Goal: Task Accomplishment & Management: Use online tool/utility

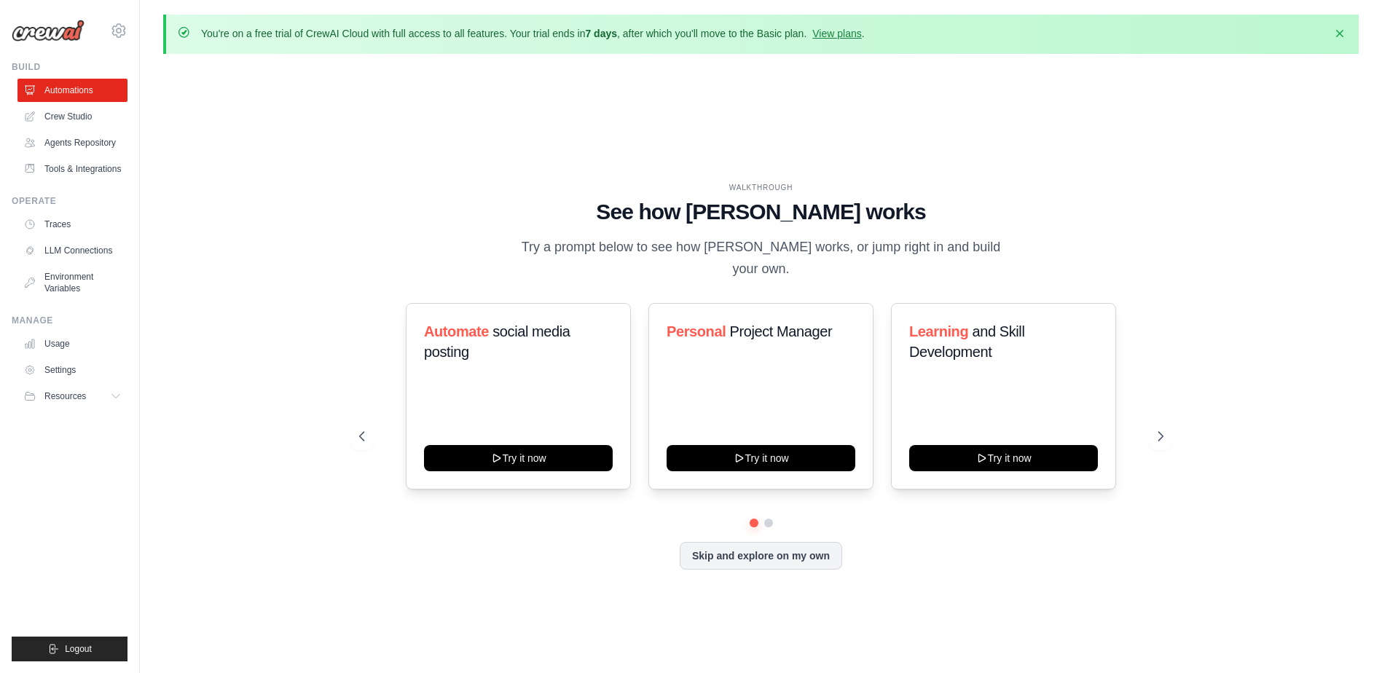
drag, startPoint x: 48, startPoint y: 34, endPoint x: 371, endPoint y: 123, distance: 334.9
click at [371, 123] on div "WALKTHROUGH See how [PERSON_NAME] works Try a prompt below to see how [PERSON_N…" at bounding box center [760, 388] width 1195 height 644
click at [1157, 429] on icon at bounding box center [1162, 436] width 15 height 15
click at [736, 542] on button "Skip and explore on my own" at bounding box center [761, 554] width 162 height 28
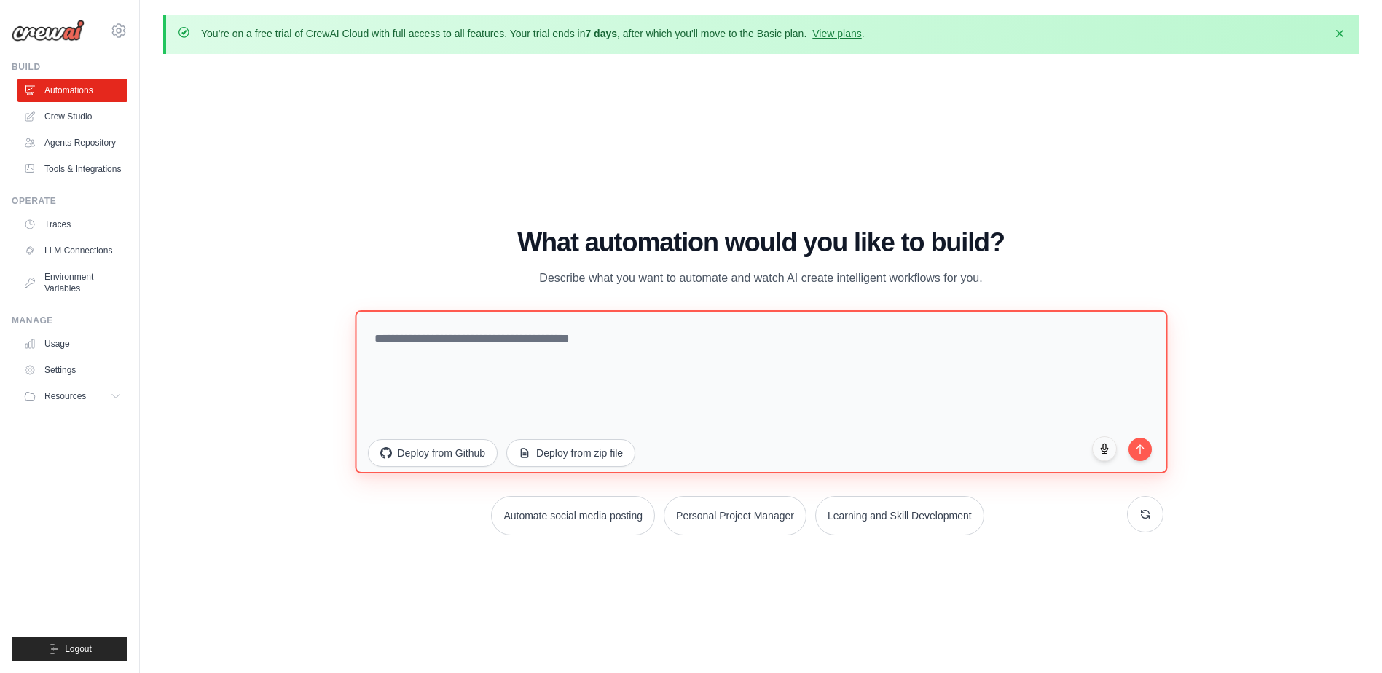
click at [380, 339] on textarea at bounding box center [761, 391] width 812 height 163
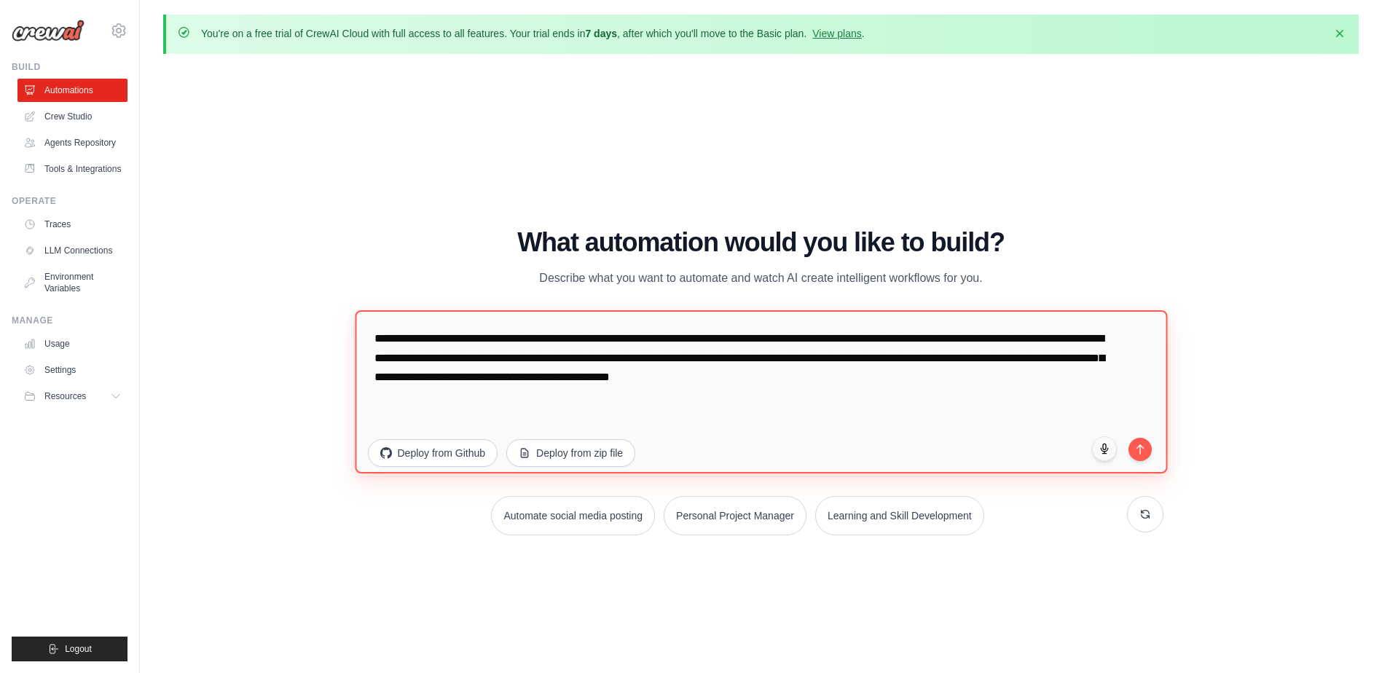
click at [1036, 361] on textarea "**********" at bounding box center [761, 391] width 812 height 163
click at [739, 380] on textarea "**********" at bounding box center [761, 391] width 812 height 163
click at [971, 378] on textarea "**********" at bounding box center [761, 391] width 812 height 163
click at [1037, 379] on textarea "**********" at bounding box center [761, 391] width 812 height 163
drag, startPoint x: 1027, startPoint y: 380, endPoint x: 1031, endPoint y: 372, distance: 8.1
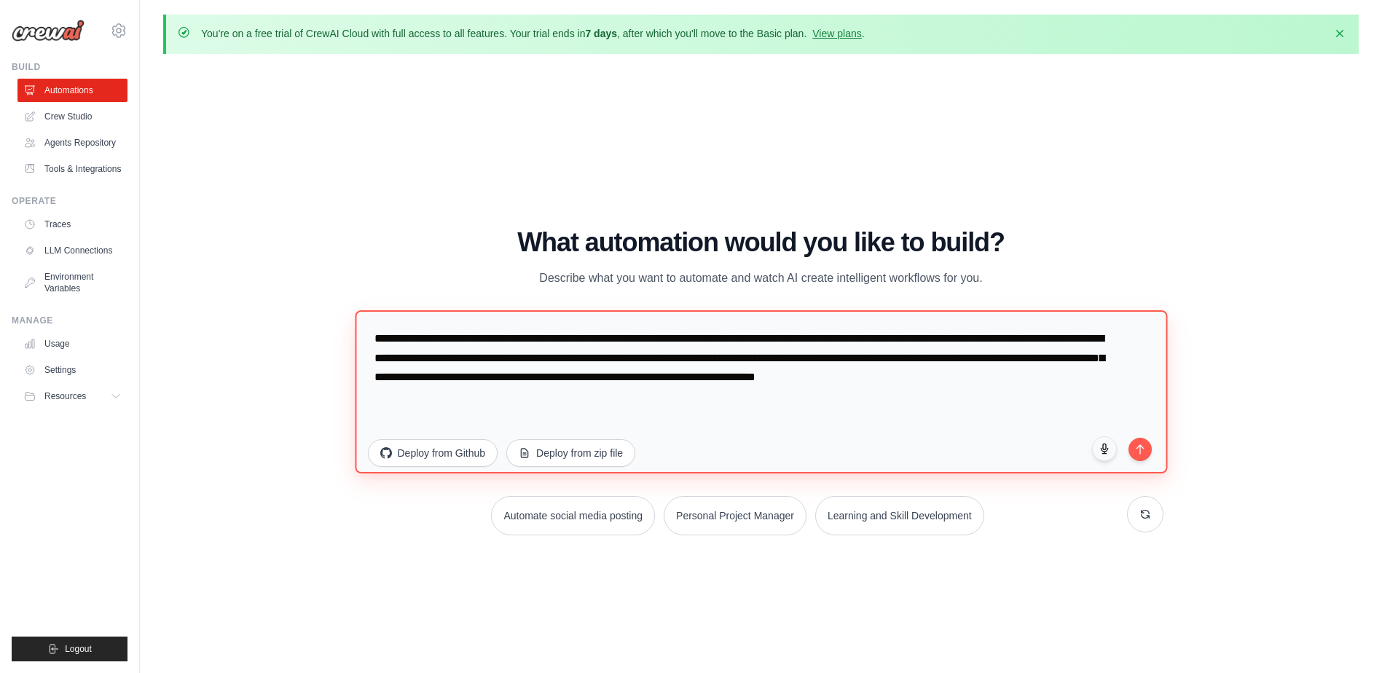
click at [1027, 379] on textarea "**********" at bounding box center [761, 391] width 812 height 163
type textarea "**********"
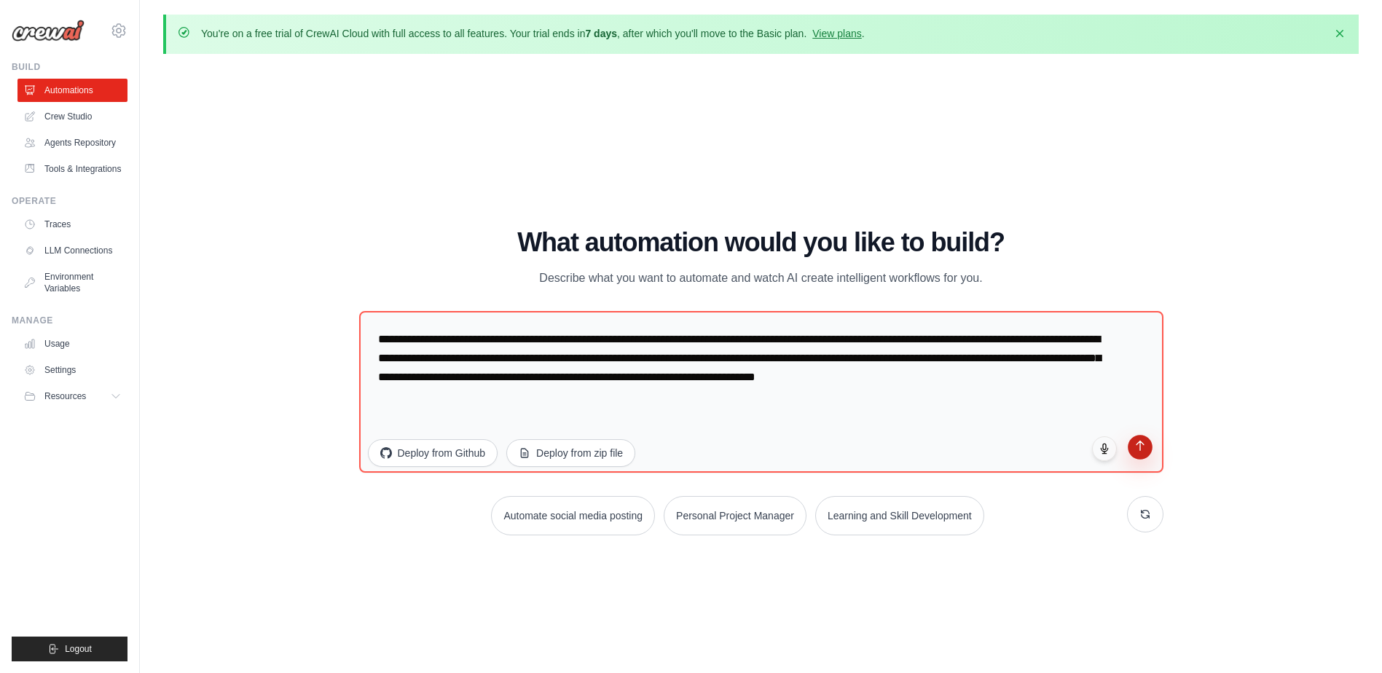
click at [1139, 447] on icon "submit" at bounding box center [1139, 446] width 12 height 12
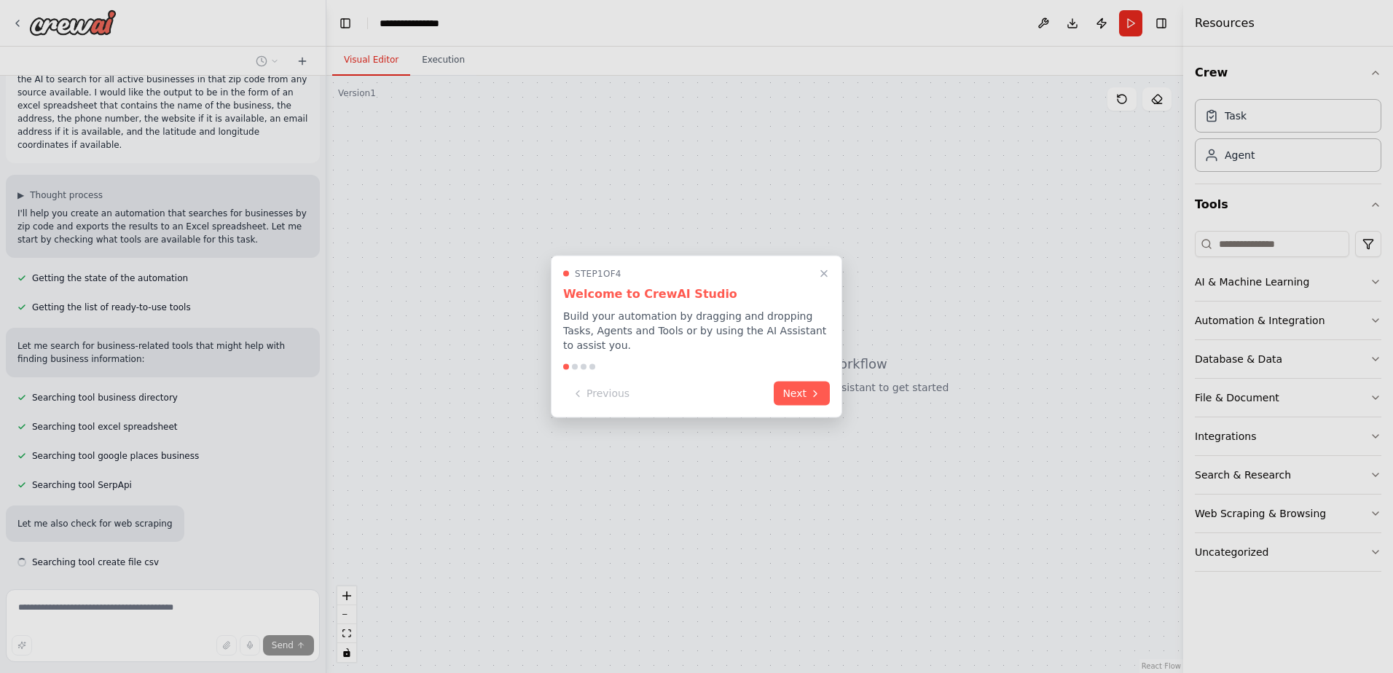
scroll to position [82, 0]
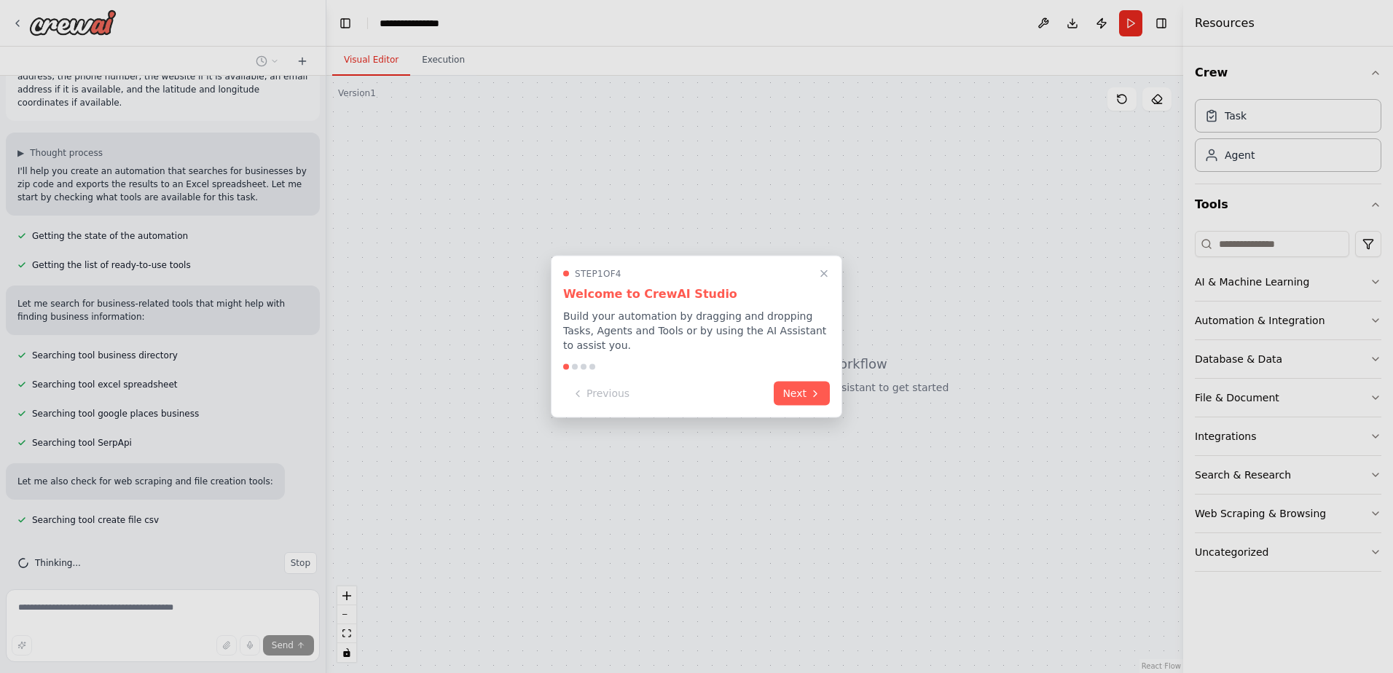
drag, startPoint x: 320, startPoint y: 207, endPoint x: 318, endPoint y: 159, distance: 48.1
click at [318, 165] on div at bounding box center [696, 336] width 1393 height 673
click at [318, 87] on div at bounding box center [696, 336] width 1393 height 673
click at [803, 385] on button "Next" at bounding box center [802, 392] width 56 height 24
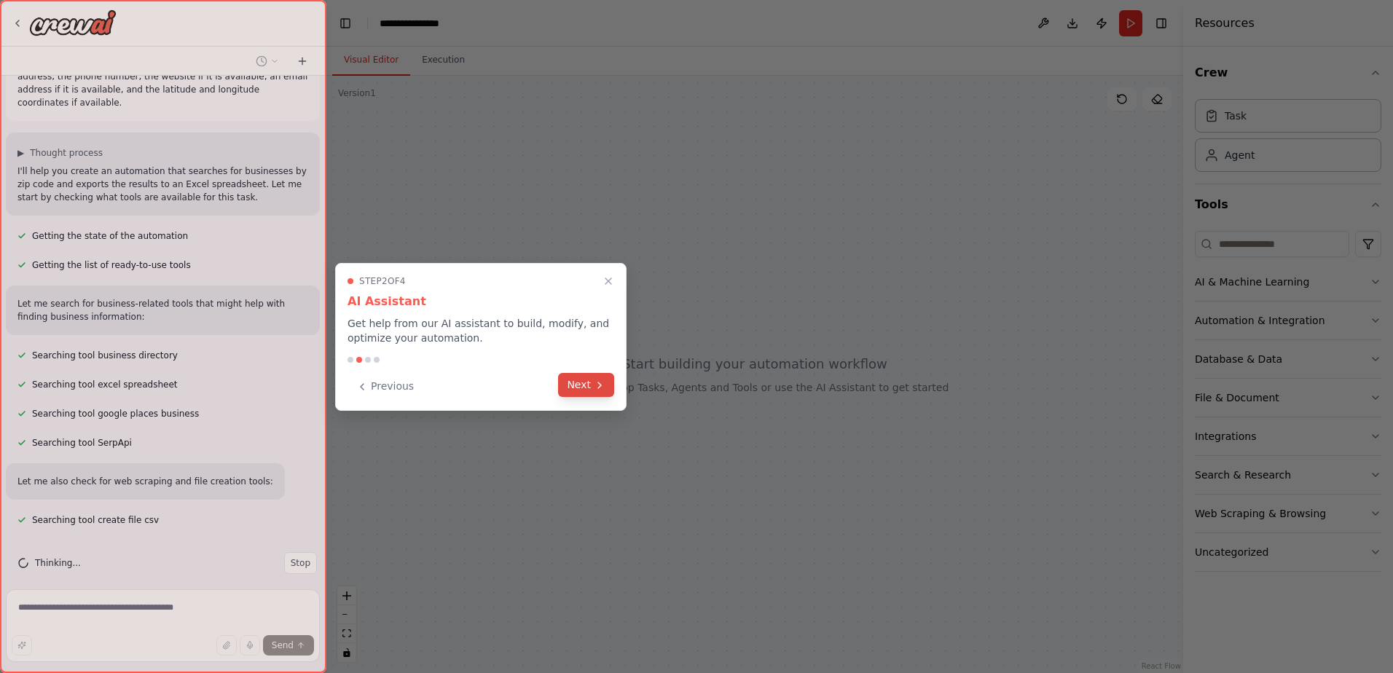
click at [591, 385] on button "Next" at bounding box center [586, 385] width 56 height 24
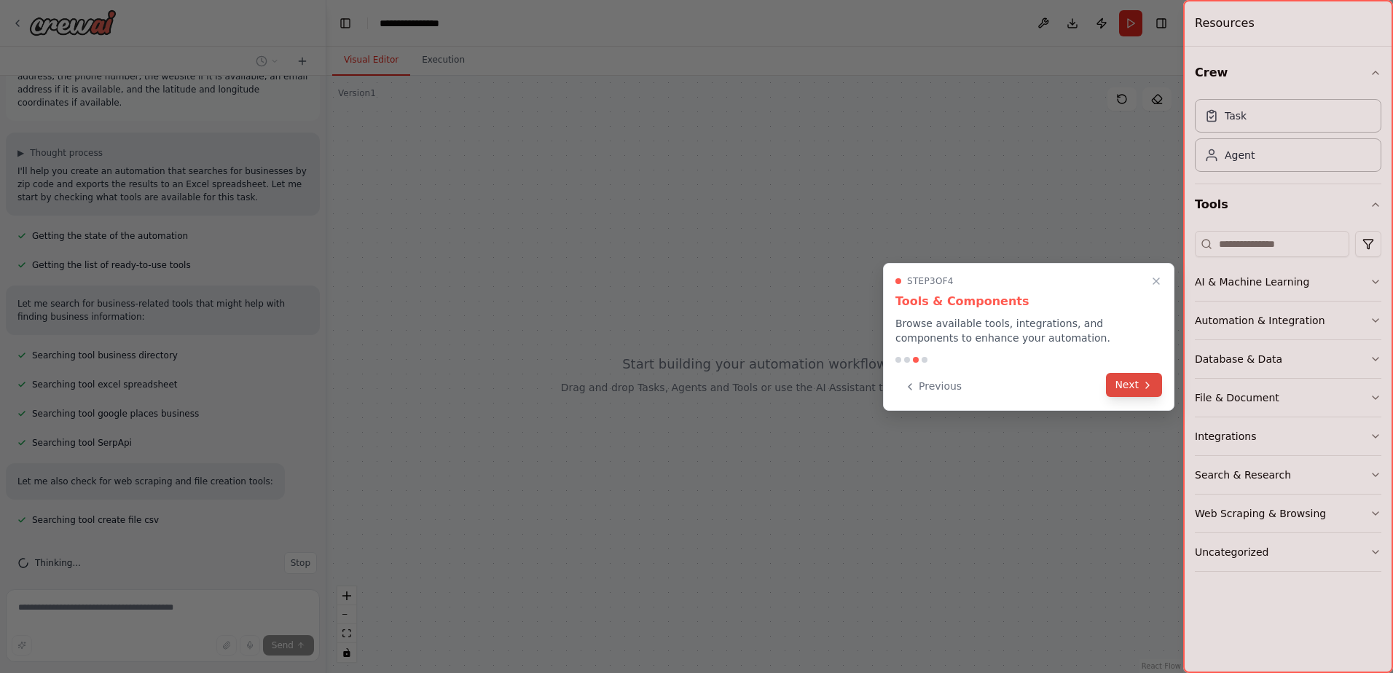
click at [1129, 383] on button "Next" at bounding box center [1134, 385] width 56 height 24
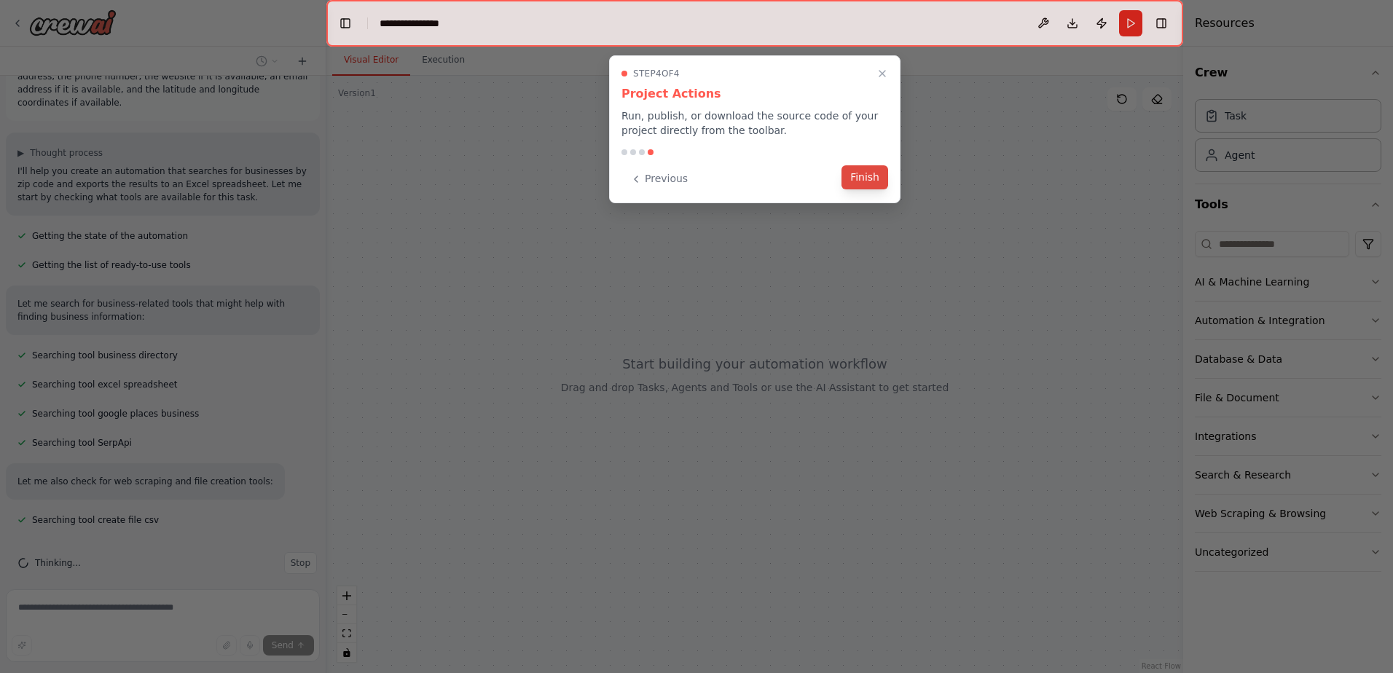
click at [865, 177] on button "Finish" at bounding box center [864, 177] width 47 height 24
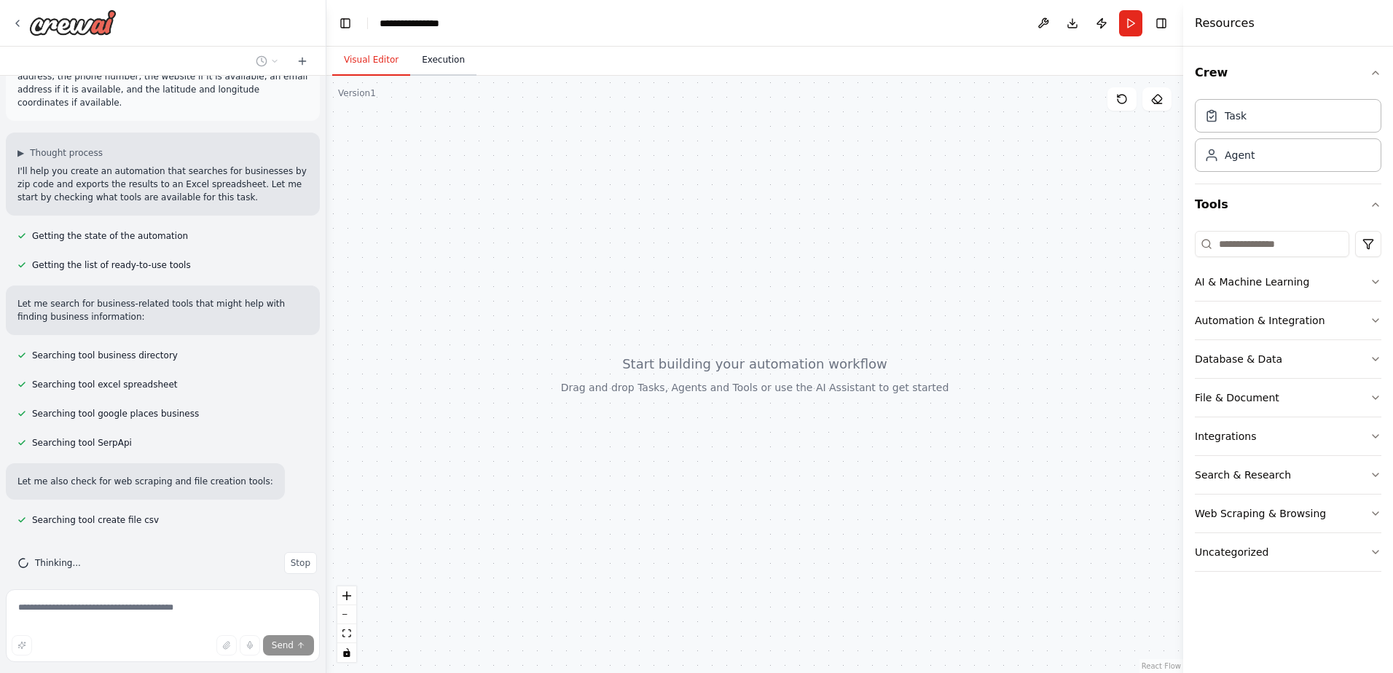
click at [430, 60] on button "Execution" at bounding box center [443, 60] width 66 height 31
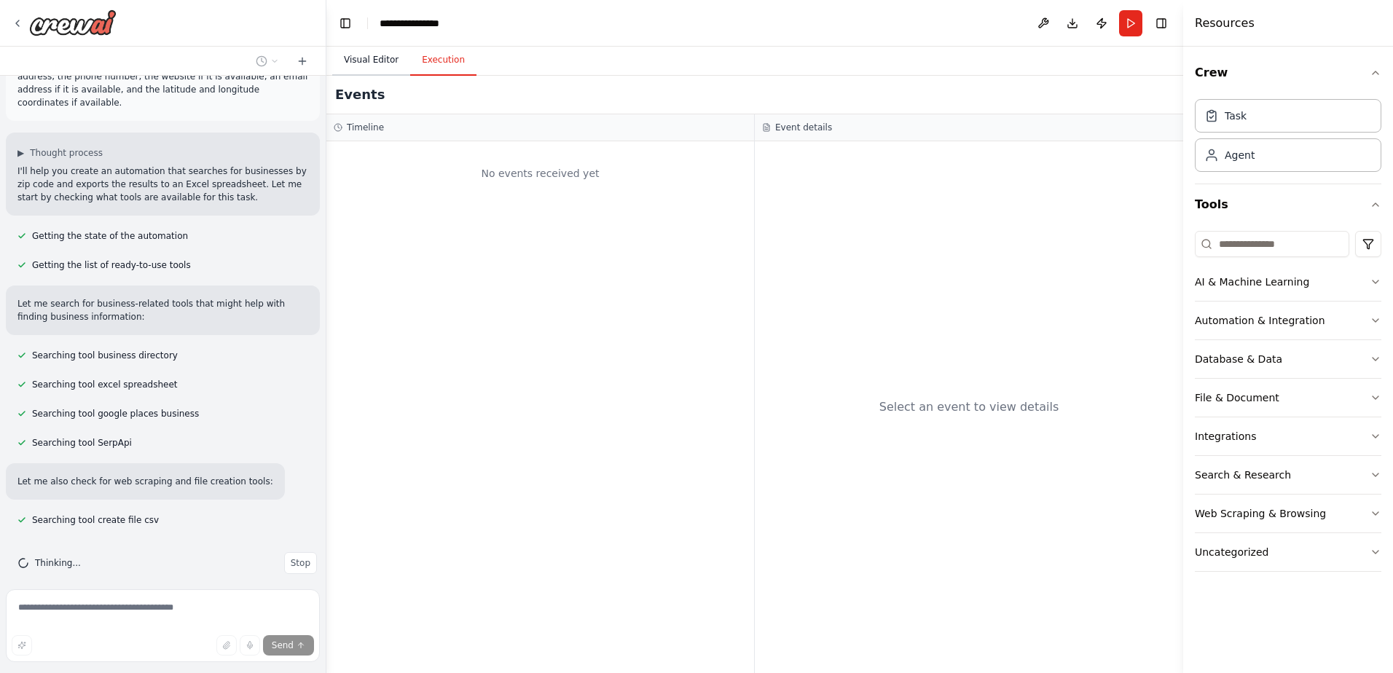
click at [363, 59] on button "Visual Editor" at bounding box center [371, 60] width 78 height 31
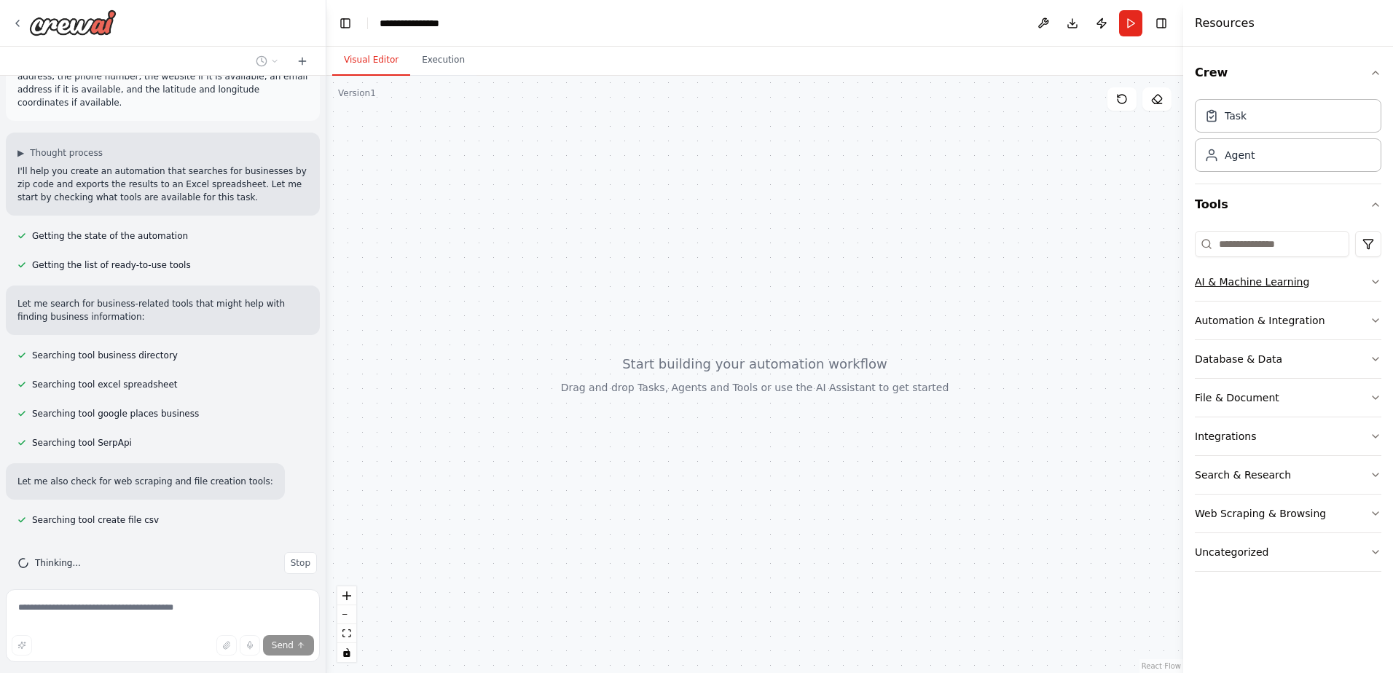
click at [1372, 278] on icon "button" at bounding box center [1375, 282] width 12 height 12
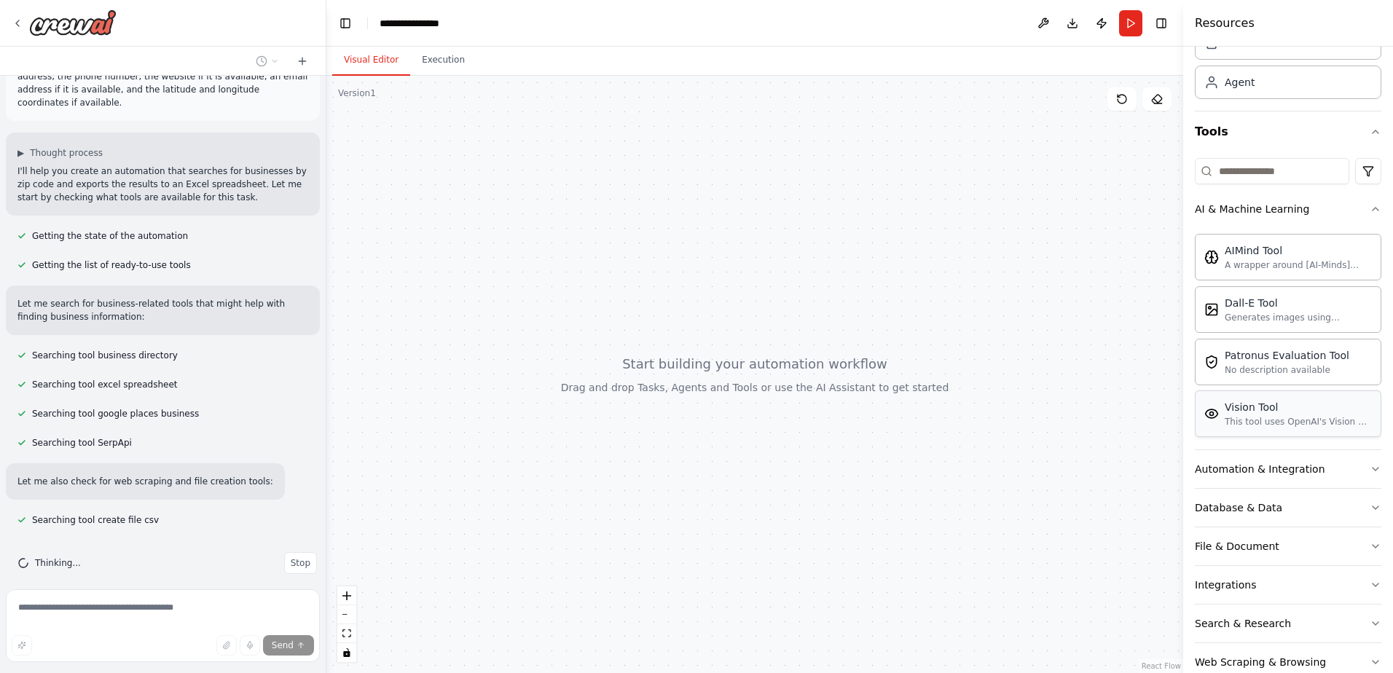
scroll to position [143, 0]
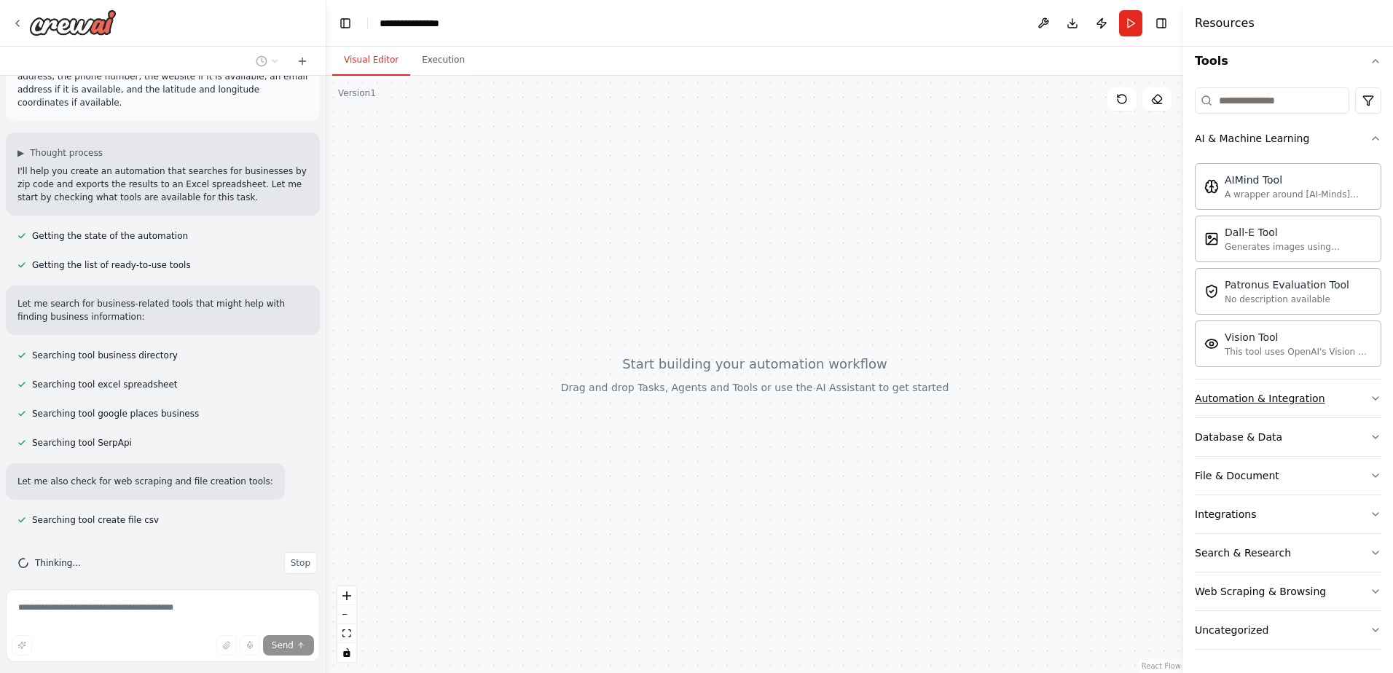
click at [1369, 396] on icon "button" at bounding box center [1375, 399] width 12 height 12
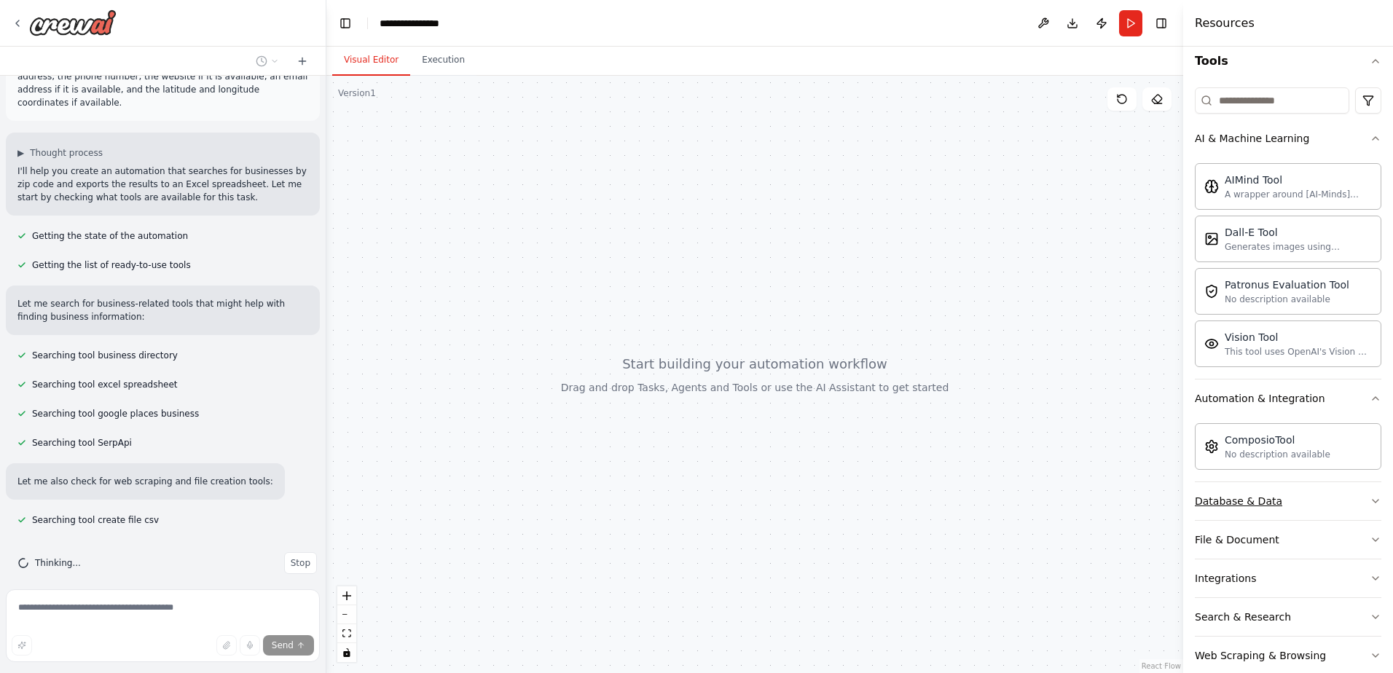
click at [1369, 497] on icon "button" at bounding box center [1375, 501] width 12 height 12
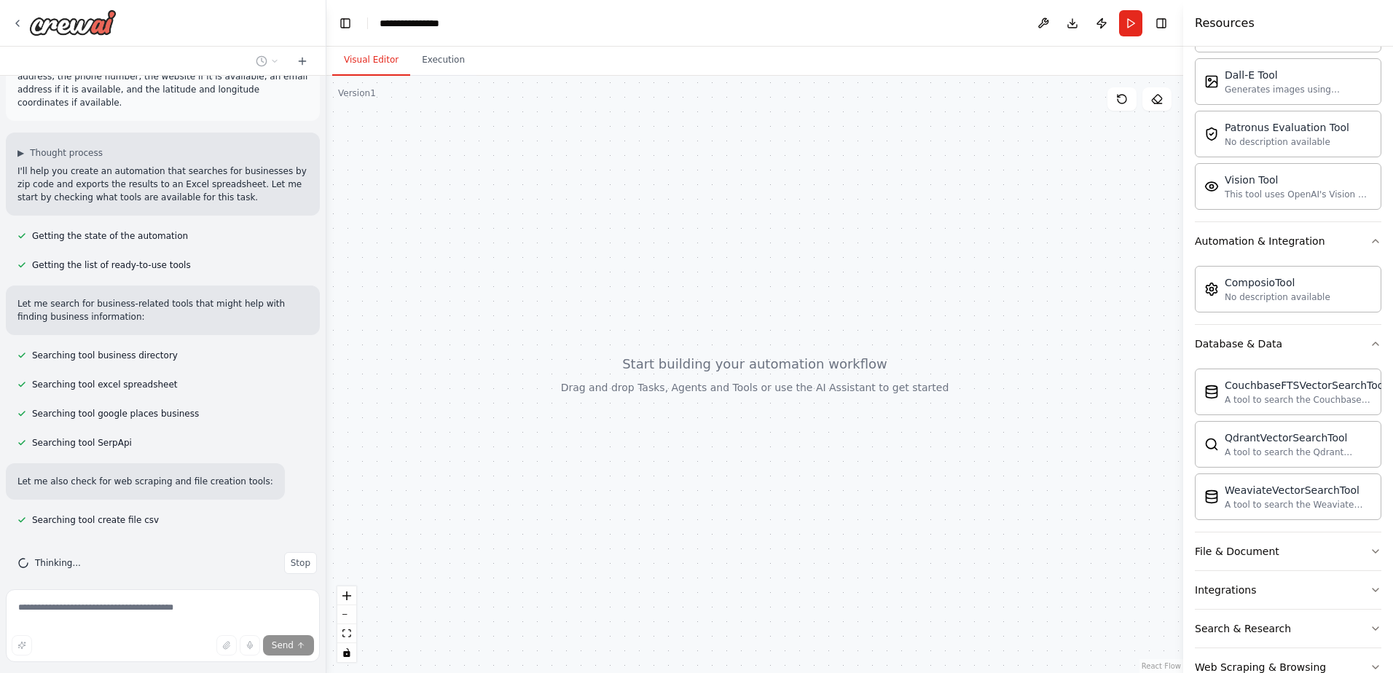
scroll to position [377, 0]
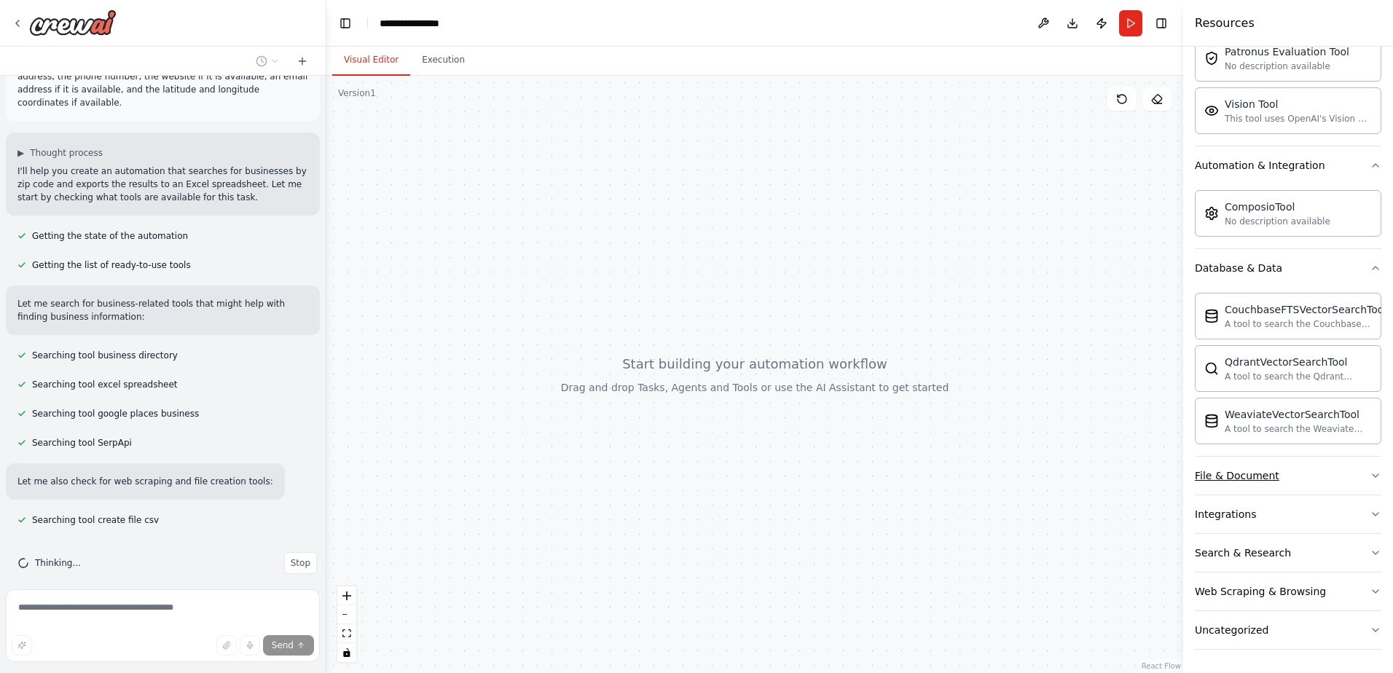
click at [1369, 472] on icon "button" at bounding box center [1375, 476] width 12 height 12
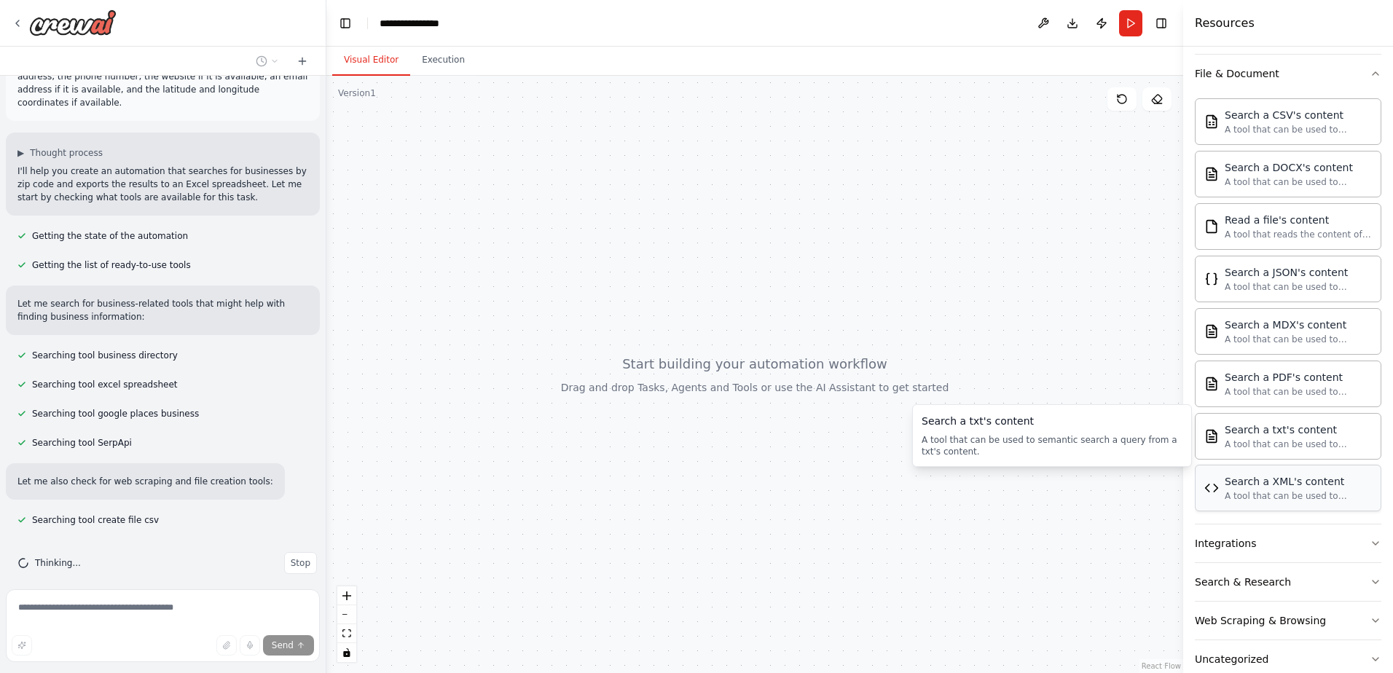
scroll to position [808, 0]
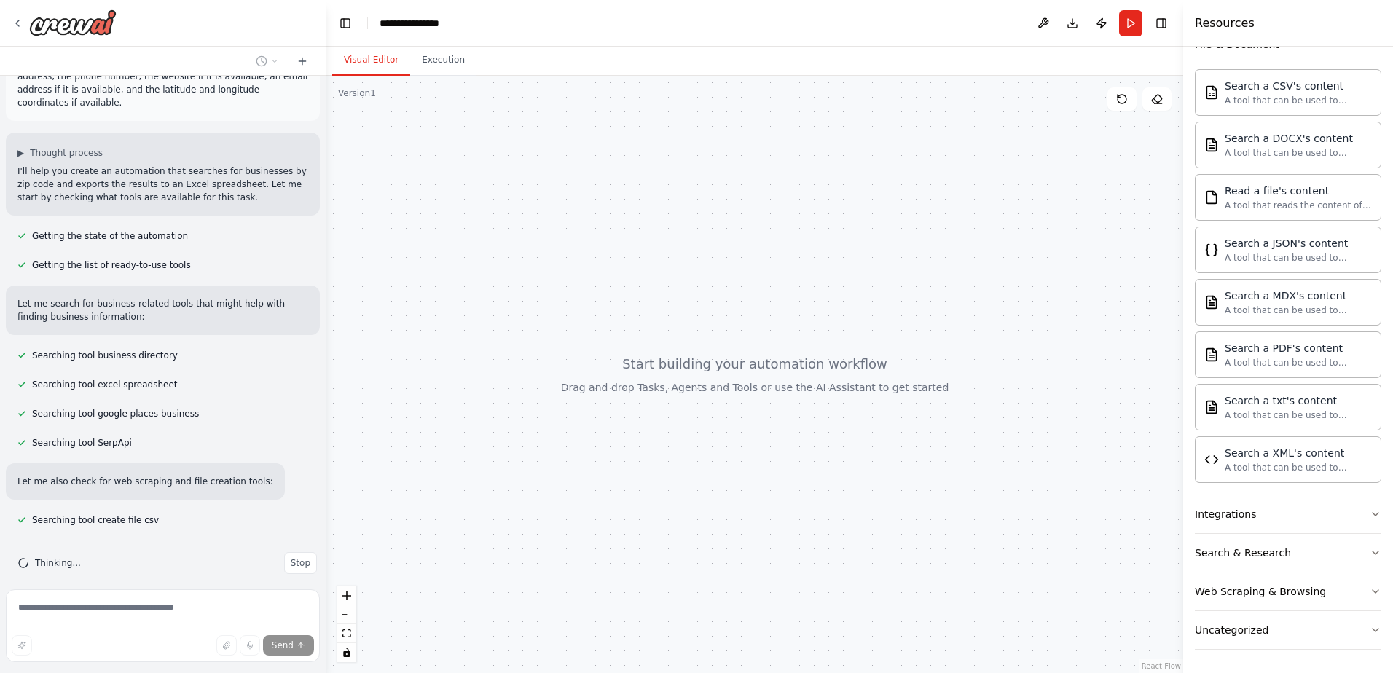
click at [1369, 511] on icon "button" at bounding box center [1375, 514] width 12 height 12
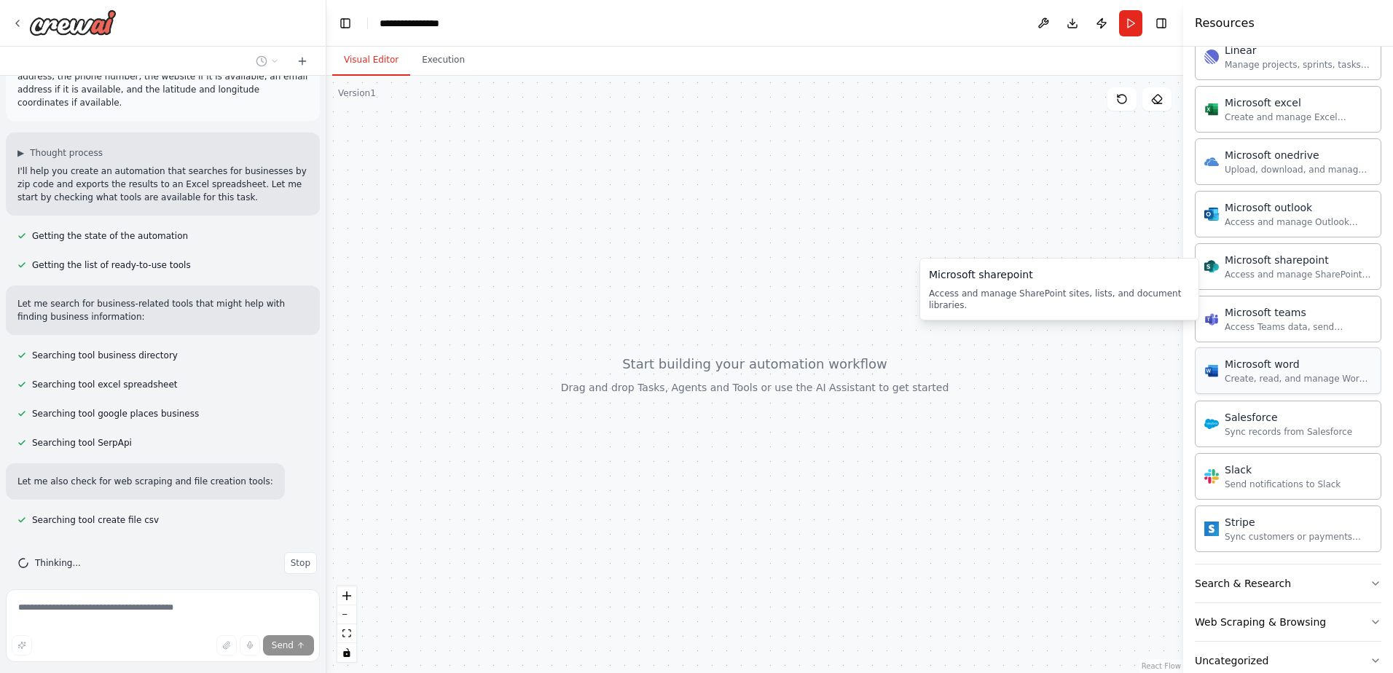
scroll to position [1659, 0]
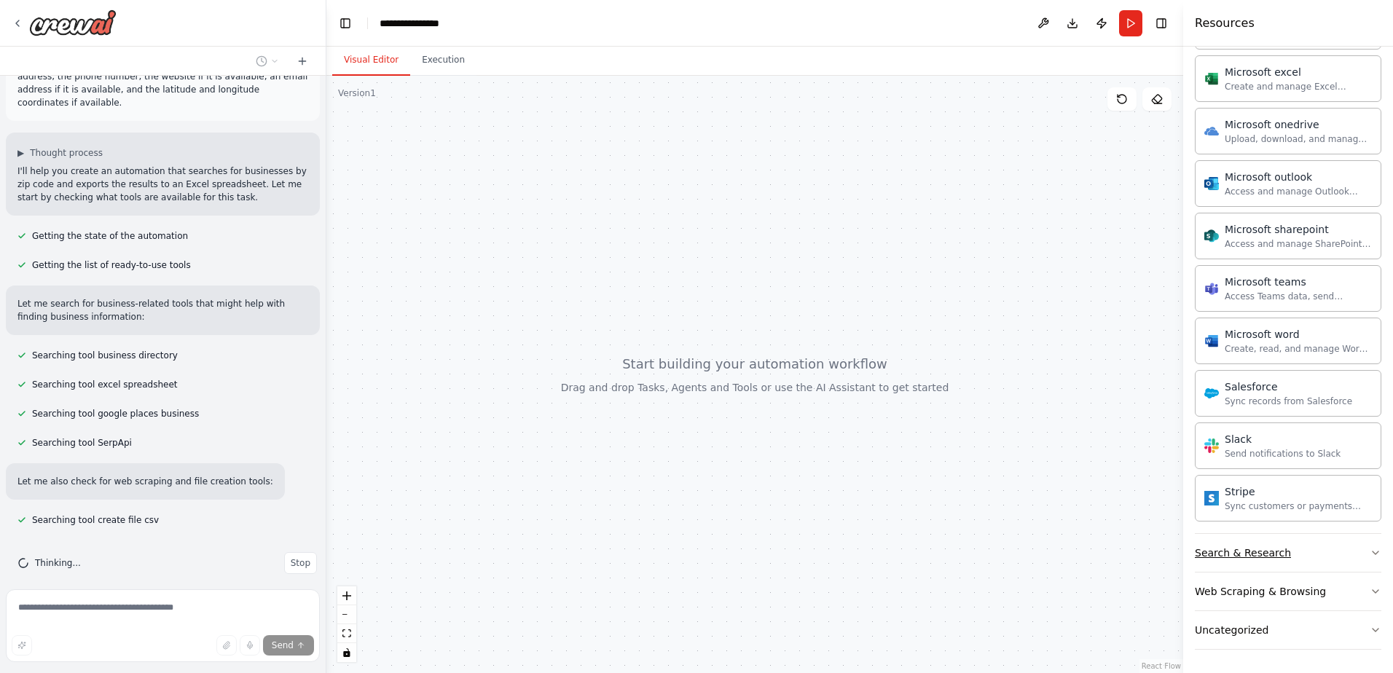
click at [1369, 551] on icon "button" at bounding box center [1375, 553] width 12 height 12
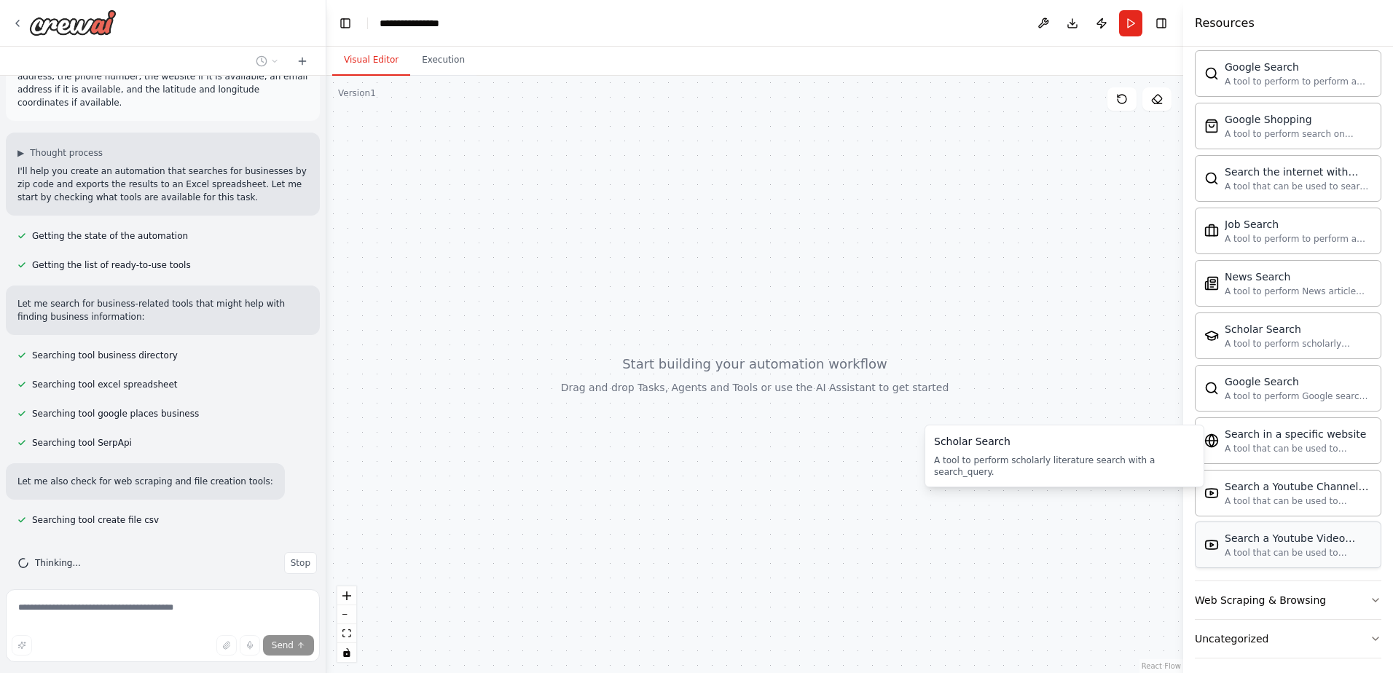
scroll to position [2405, 0]
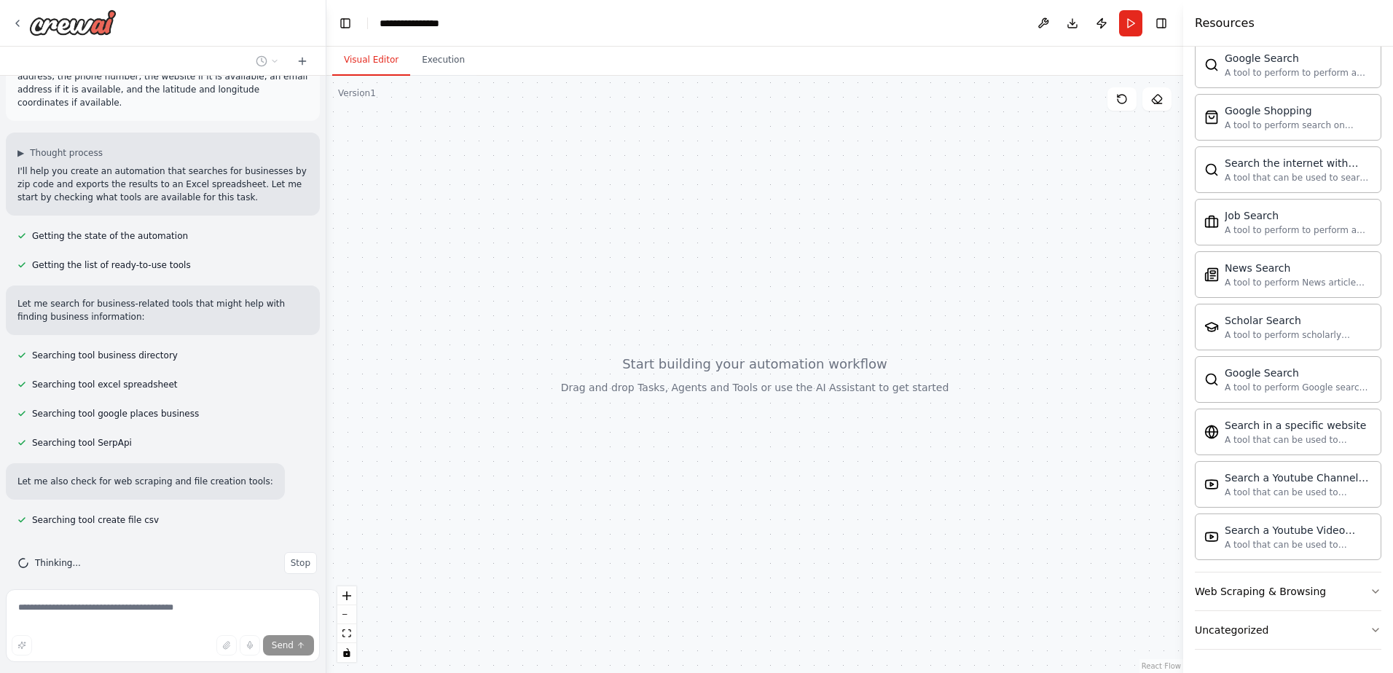
click at [1032, 386] on div at bounding box center [754, 374] width 857 height 597
click at [1369, 591] on icon "button" at bounding box center [1375, 592] width 12 height 12
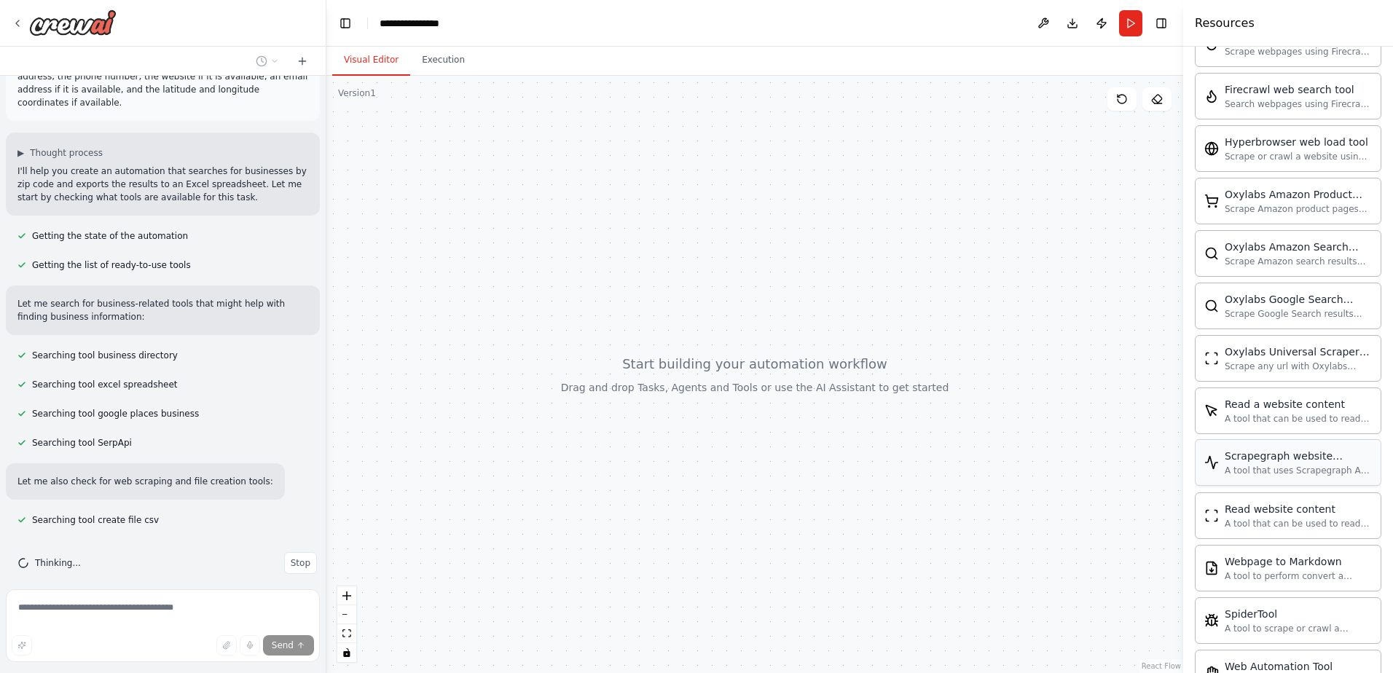
scroll to position [3203, 0]
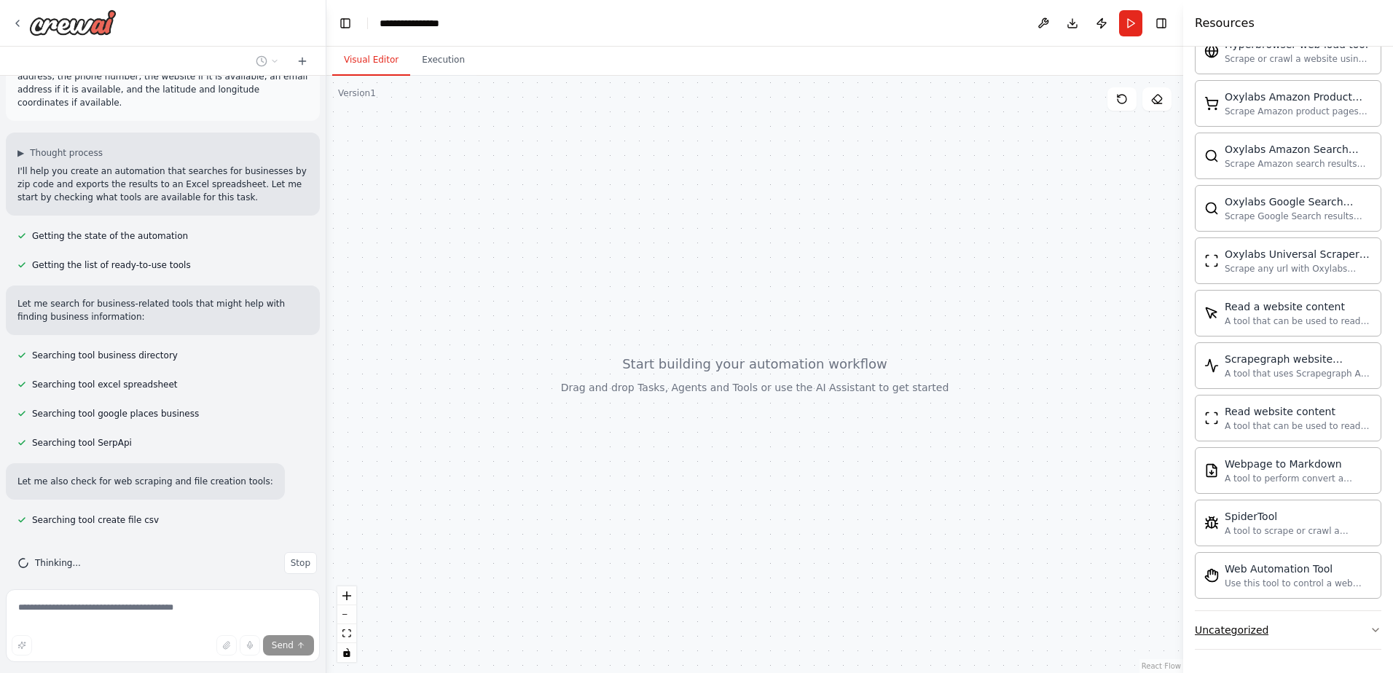
click at [1369, 626] on icon "button" at bounding box center [1375, 630] width 12 height 12
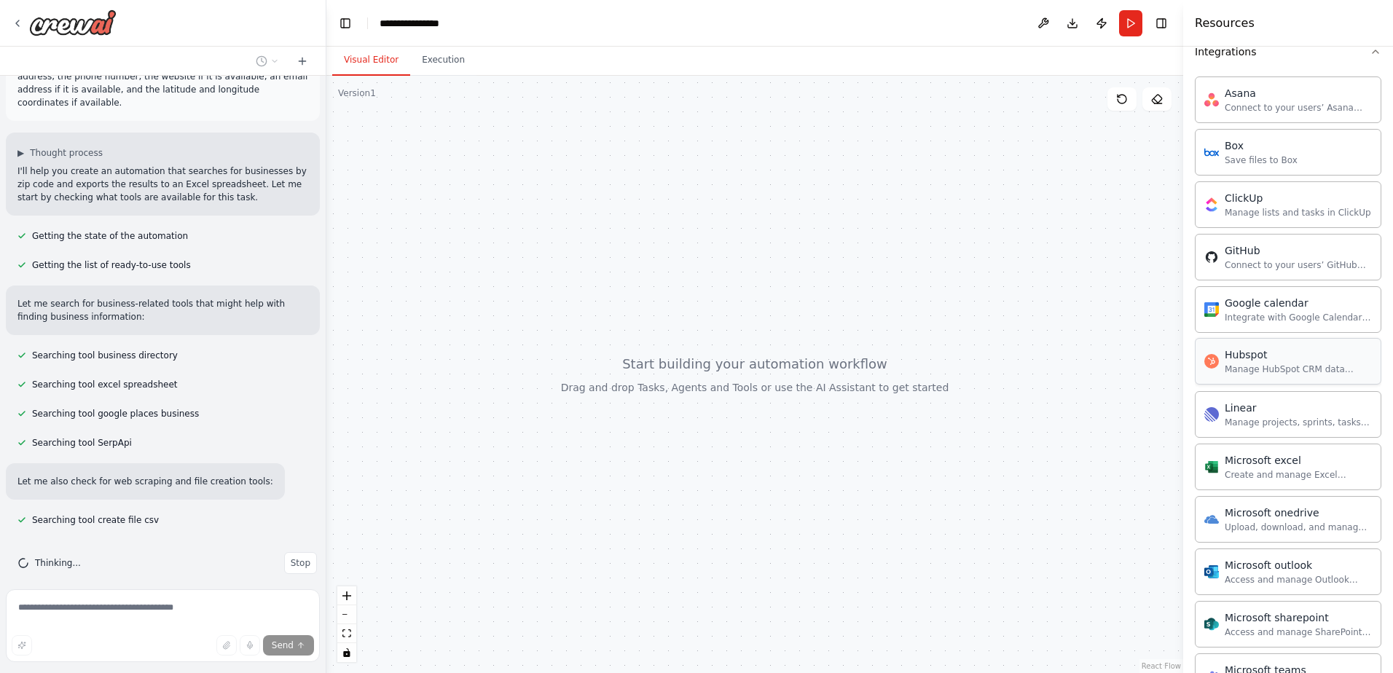
scroll to position [1238, 0]
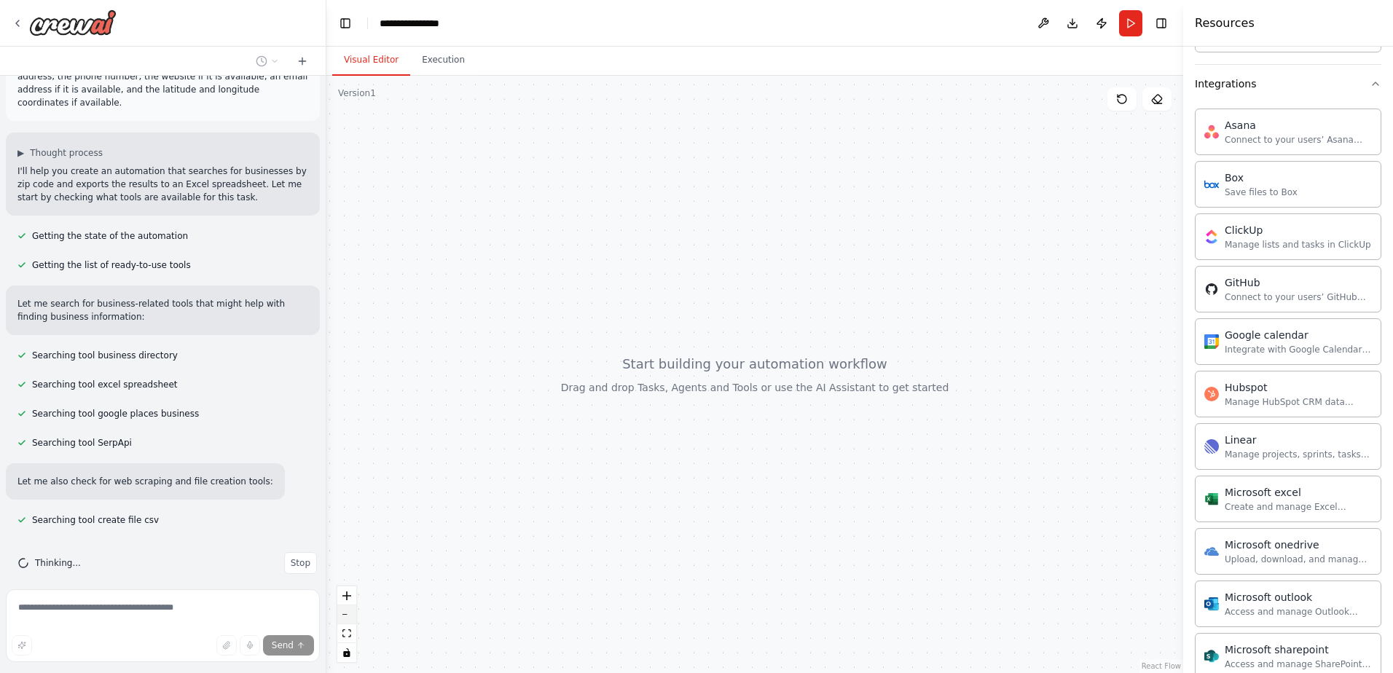
click at [345, 618] on button "zoom out" at bounding box center [346, 614] width 19 height 19
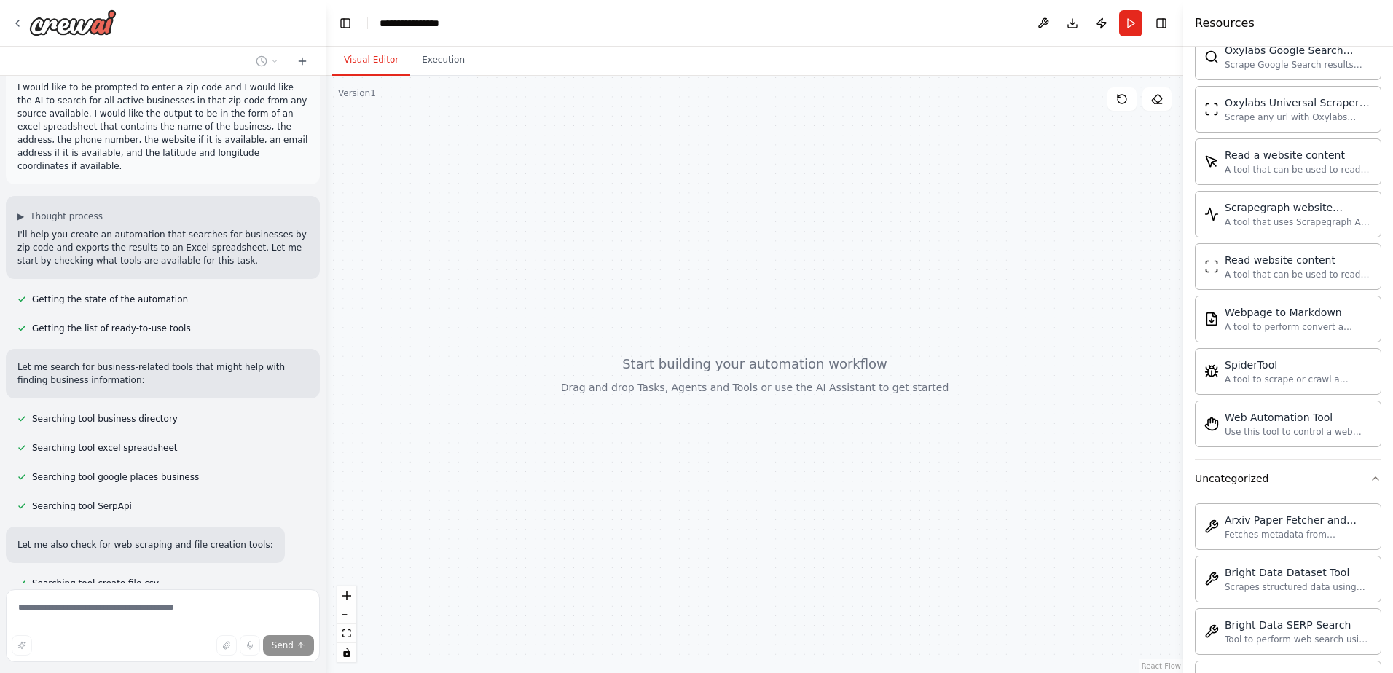
scroll to position [0, 0]
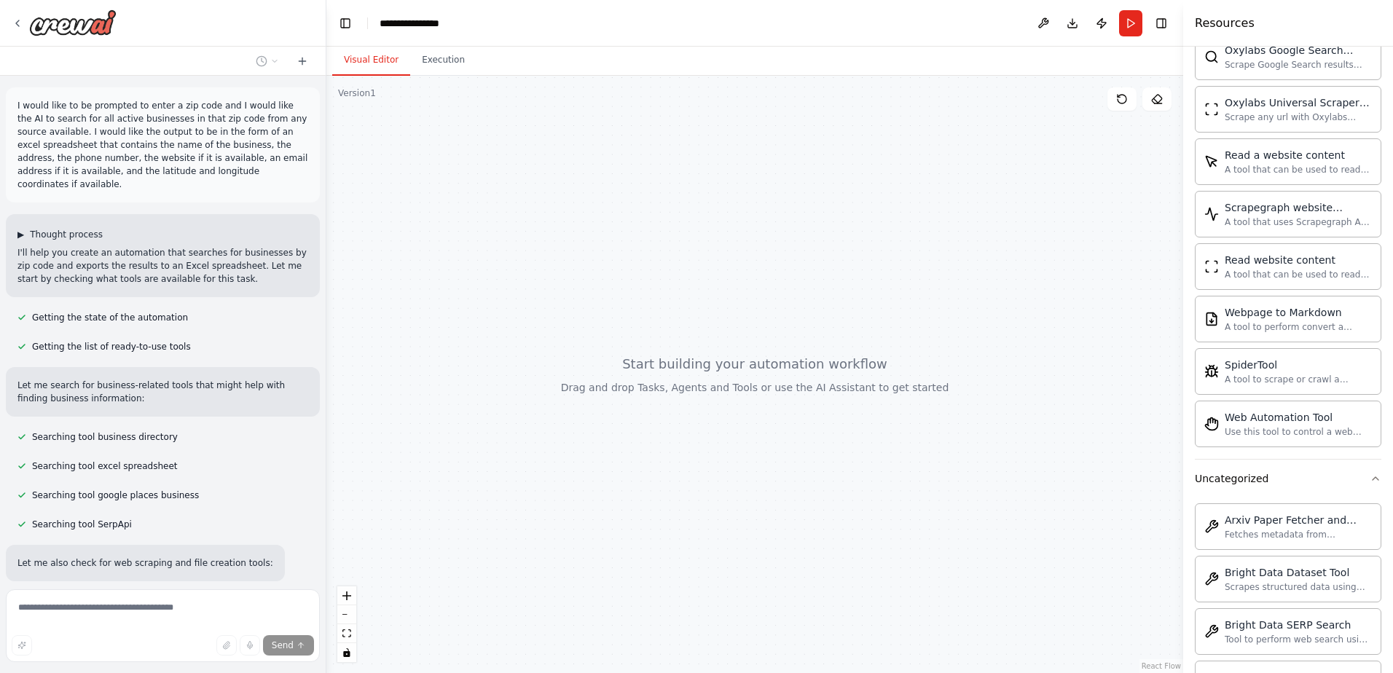
click at [21, 229] on span "▶" at bounding box center [20, 235] width 7 height 12
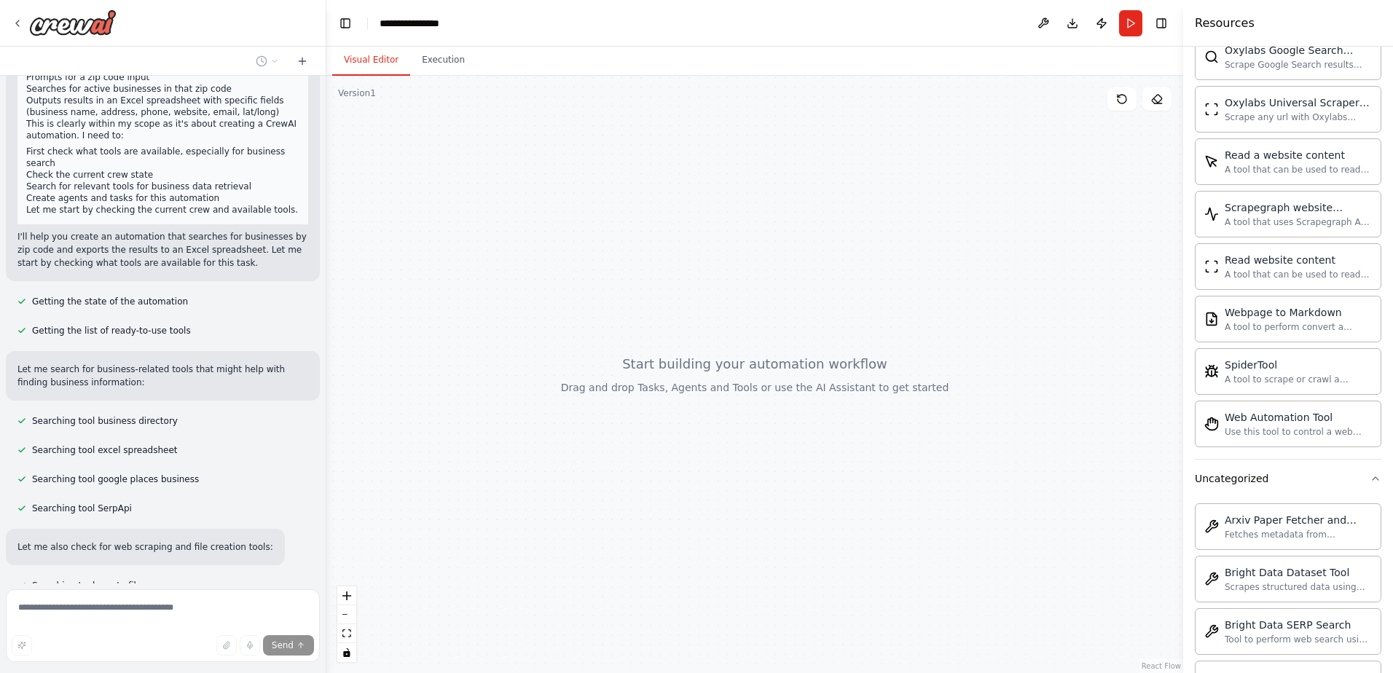
scroll to position [253, 0]
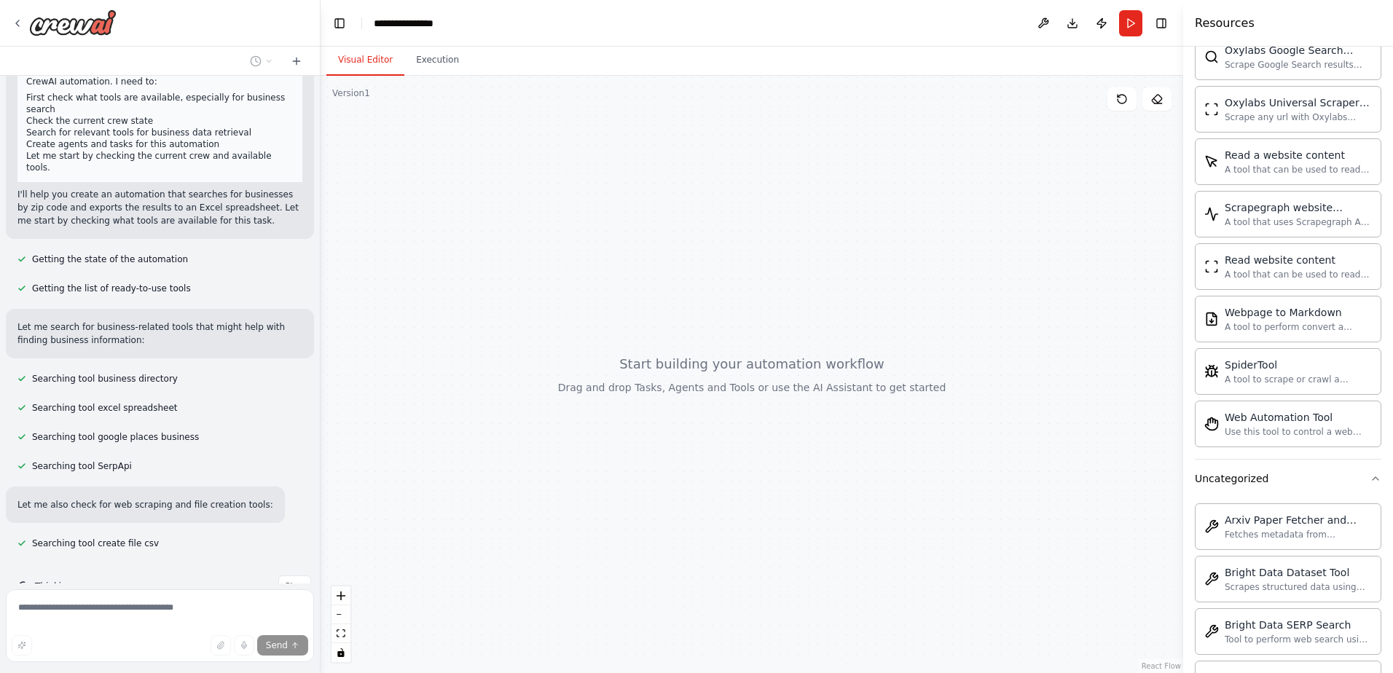
drag, startPoint x: 321, startPoint y: 372, endPoint x: 323, endPoint y: 365, distance: 7.6
click at [321, 368] on div "I would like to be prompted to enter a zip code and I would like the AI to sear…" at bounding box center [696, 336] width 1393 height 673
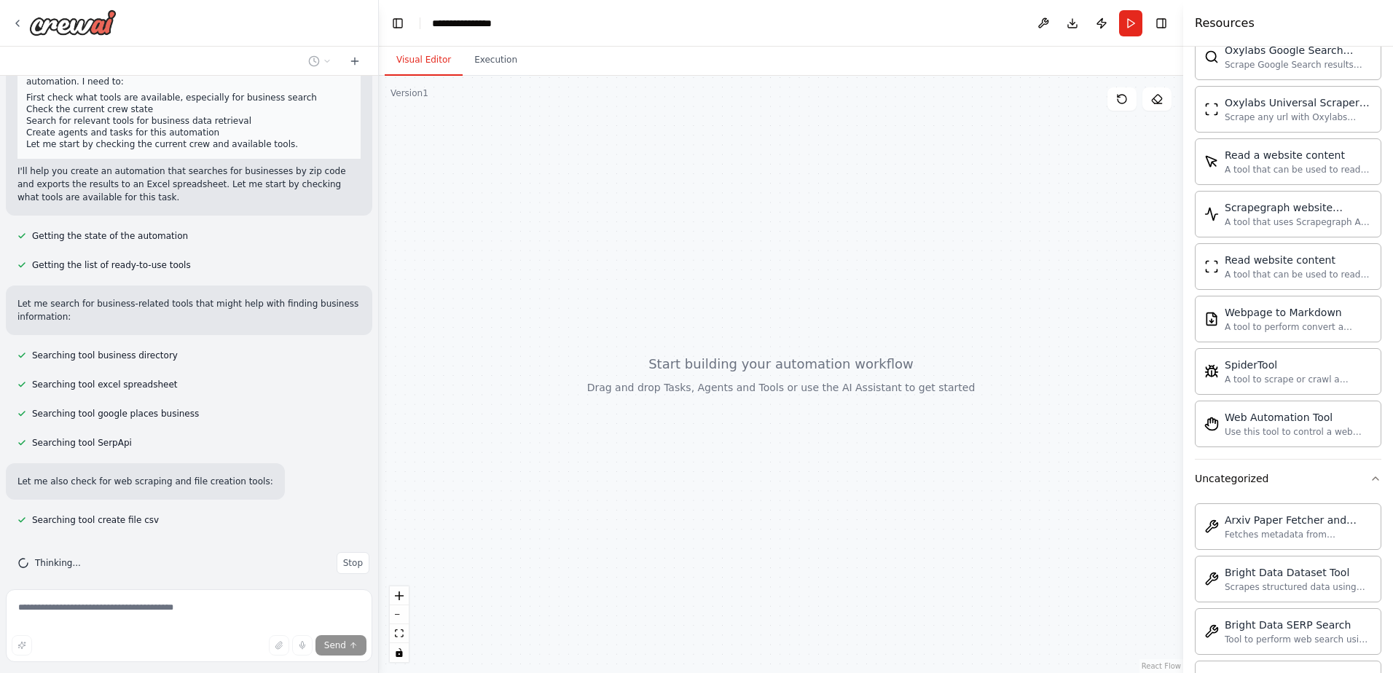
scroll to position [229, 0]
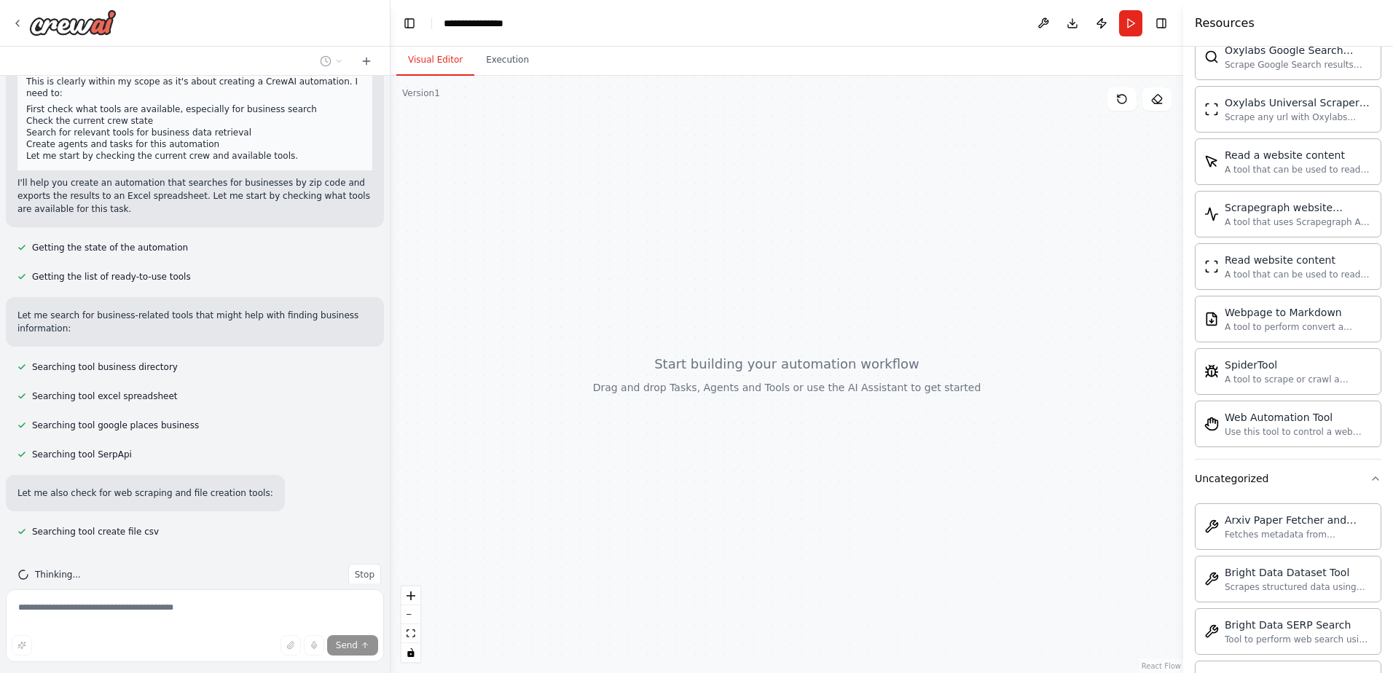
drag, startPoint x: 317, startPoint y: 374, endPoint x: 392, endPoint y: 374, distance: 75.0
click at [391, 374] on div "I would like to be prompted to enter a zip code and I would like the AI to sear…" at bounding box center [696, 336] width 1393 height 673
click at [499, 60] on button "Execution" at bounding box center [508, 60] width 66 height 31
click at [428, 61] on button "Visual Editor" at bounding box center [436, 60] width 78 height 31
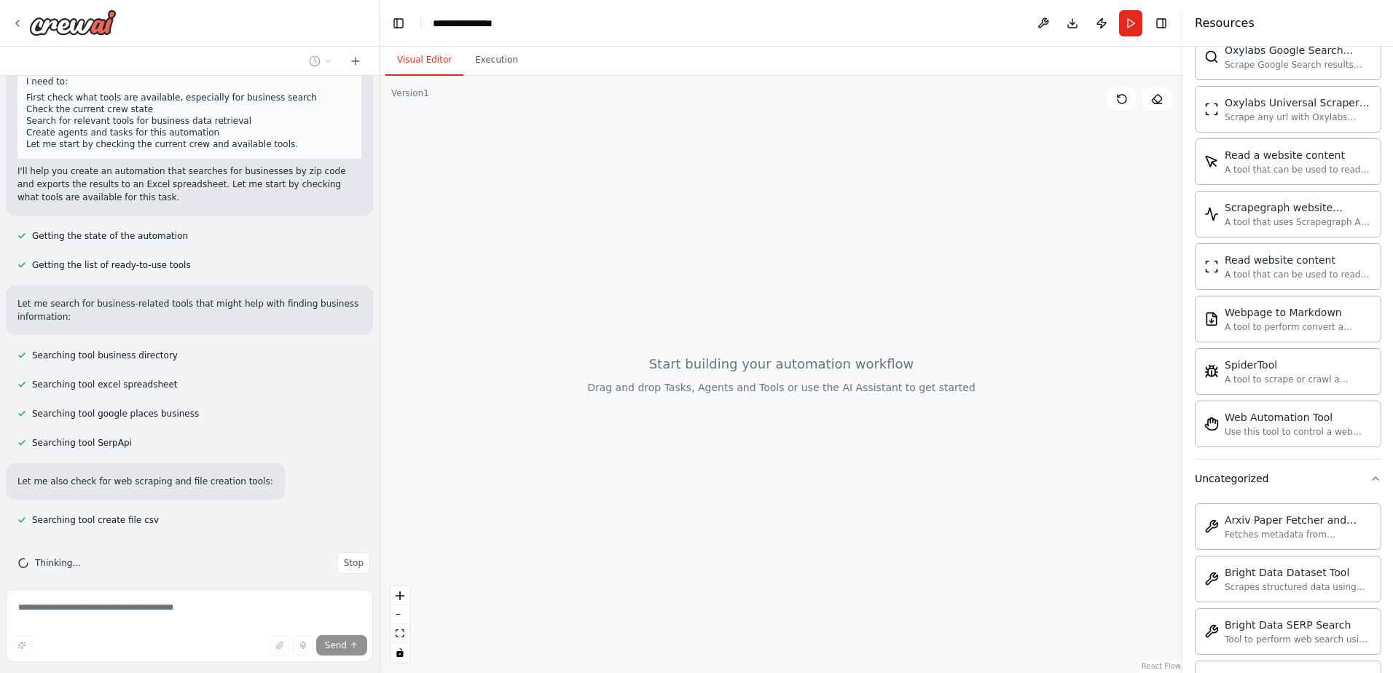
drag, startPoint x: 386, startPoint y: 326, endPoint x: 378, endPoint y: 279, distance: 48.0
click at [378, 279] on div "I would like to be prompted to enter a zip code and I would like the AI to sear…" at bounding box center [696, 336] width 1393 height 673
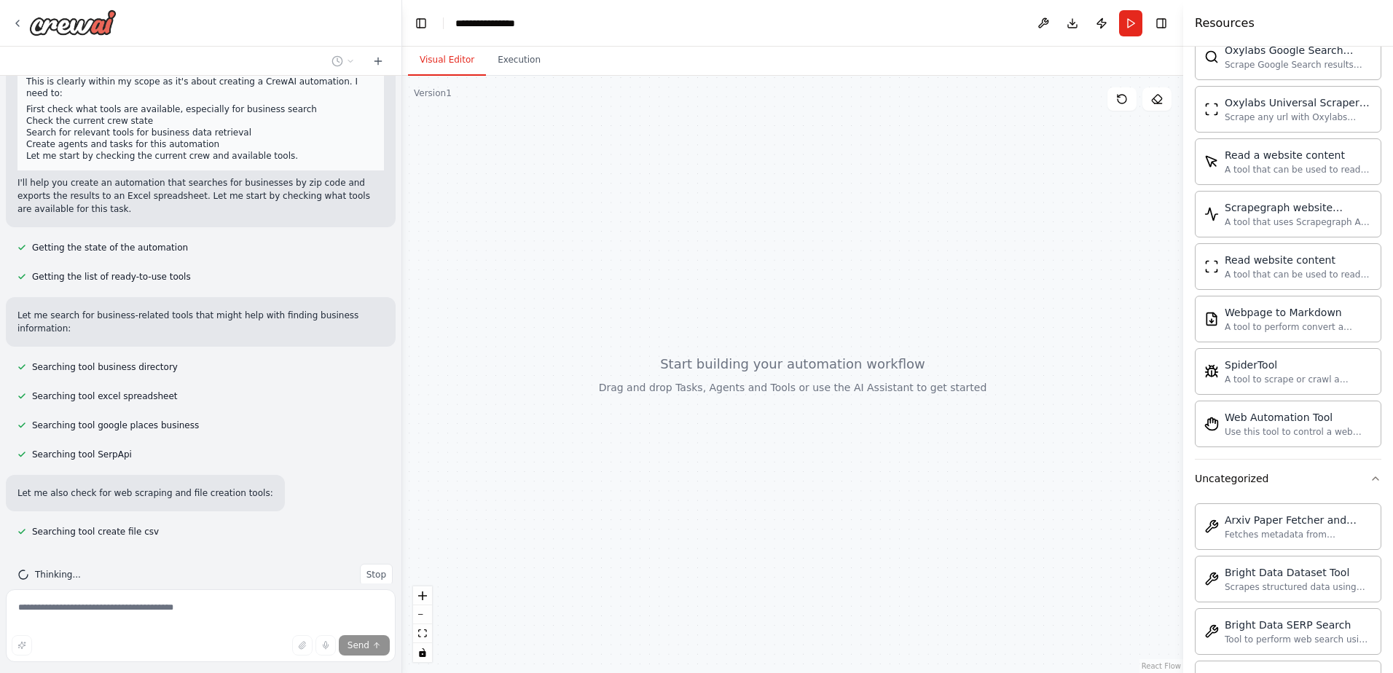
scroll to position [203, 0]
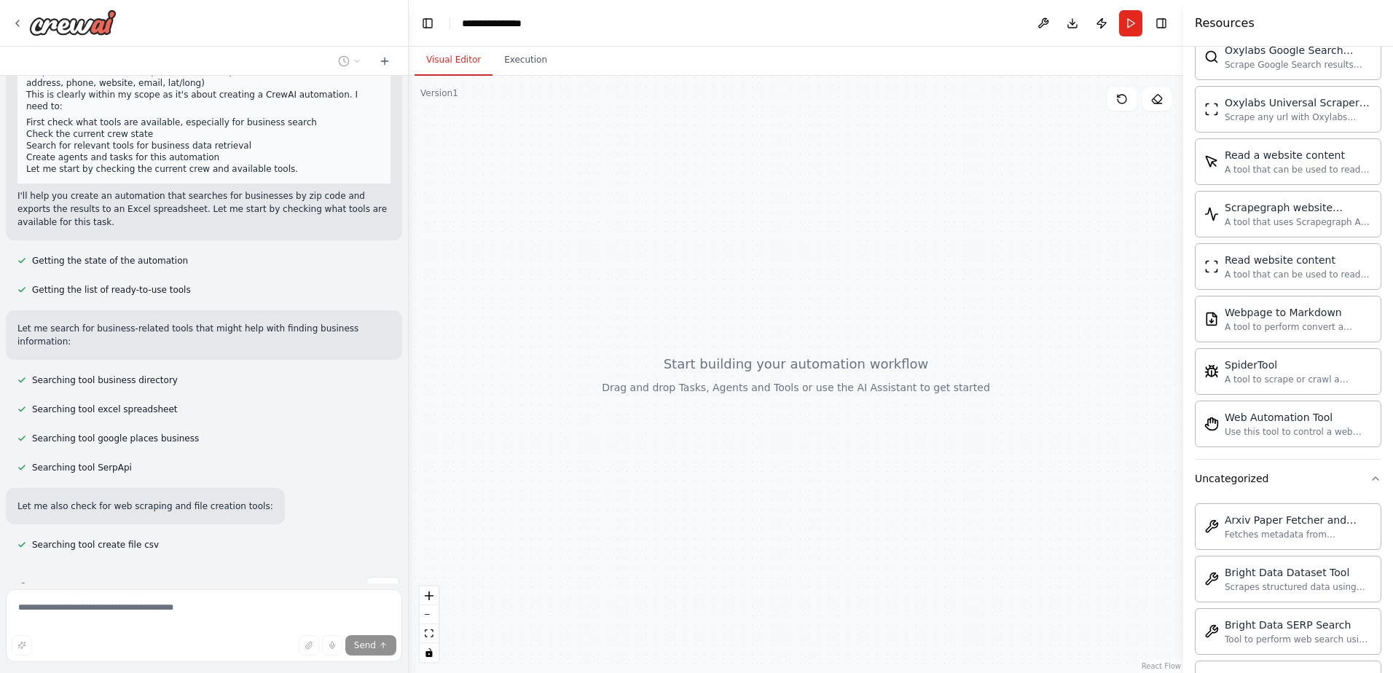
drag, startPoint x: 373, startPoint y: 421, endPoint x: 409, endPoint y: 420, distance: 35.7
click at [409, 420] on div "I would like to be prompted to enter a zip code and I would like the AI to sear…" at bounding box center [696, 336] width 1393 height 673
click at [1043, 22] on button at bounding box center [1042, 23] width 23 height 26
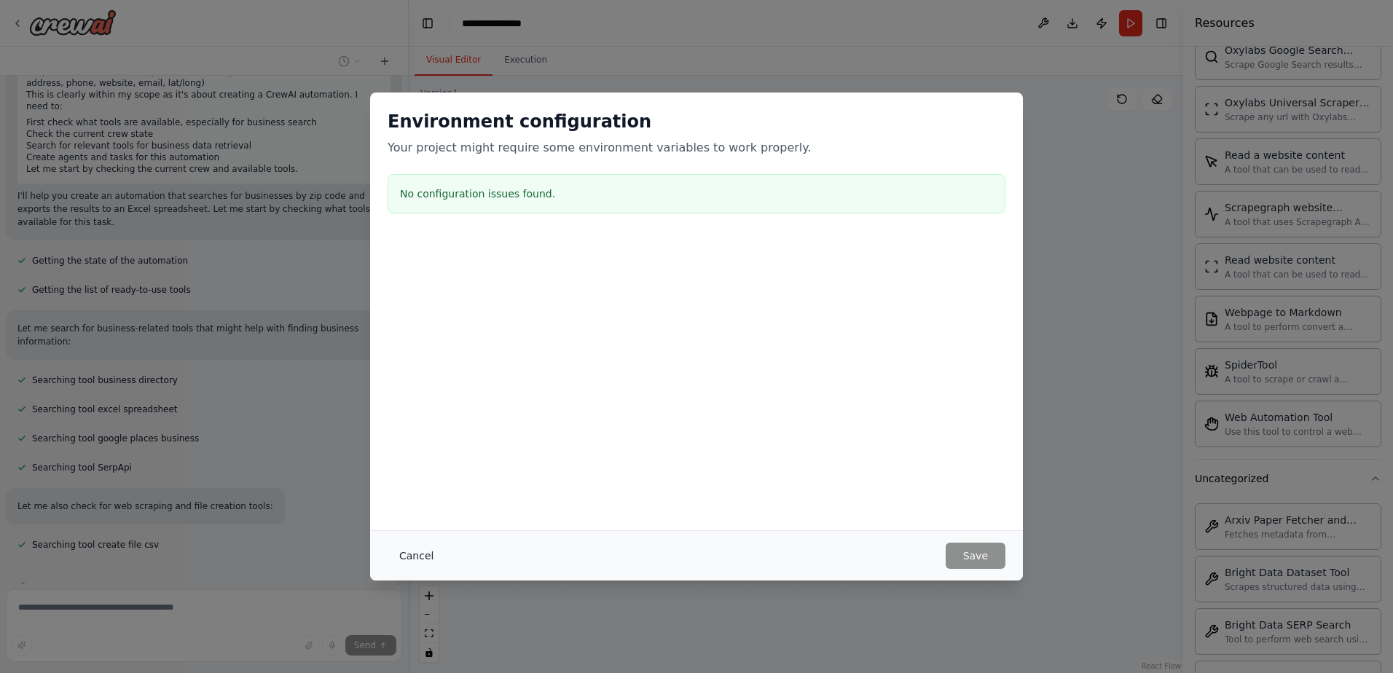
click at [422, 556] on button "Cancel" at bounding box center [417, 556] width 58 height 26
